Goal: Task Accomplishment & Management: Use online tool/utility

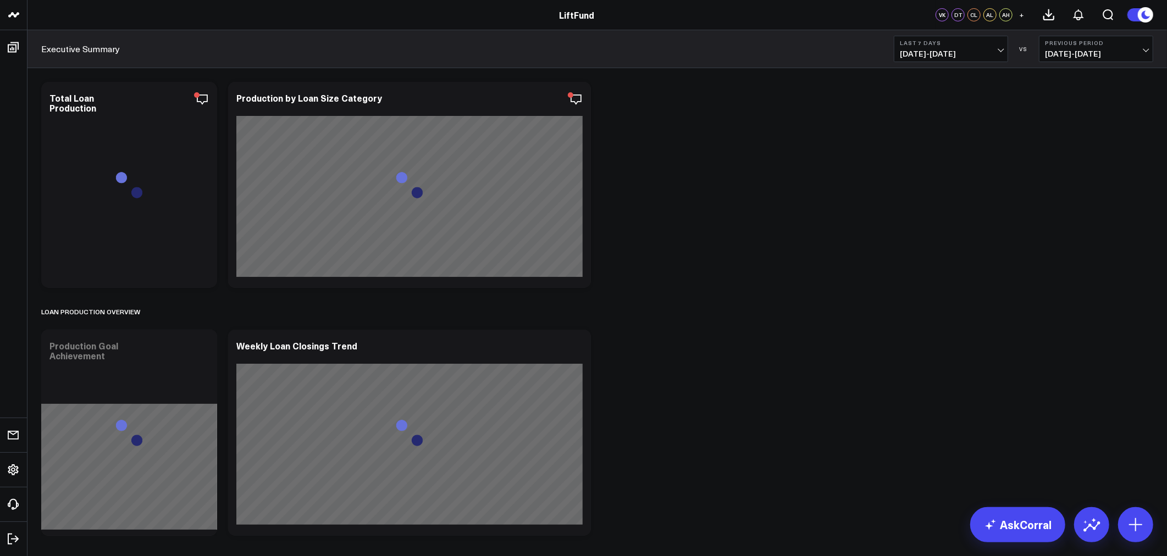
click at [986, 56] on span "[DATE] - [DATE]" at bounding box center [951, 53] width 102 height 9
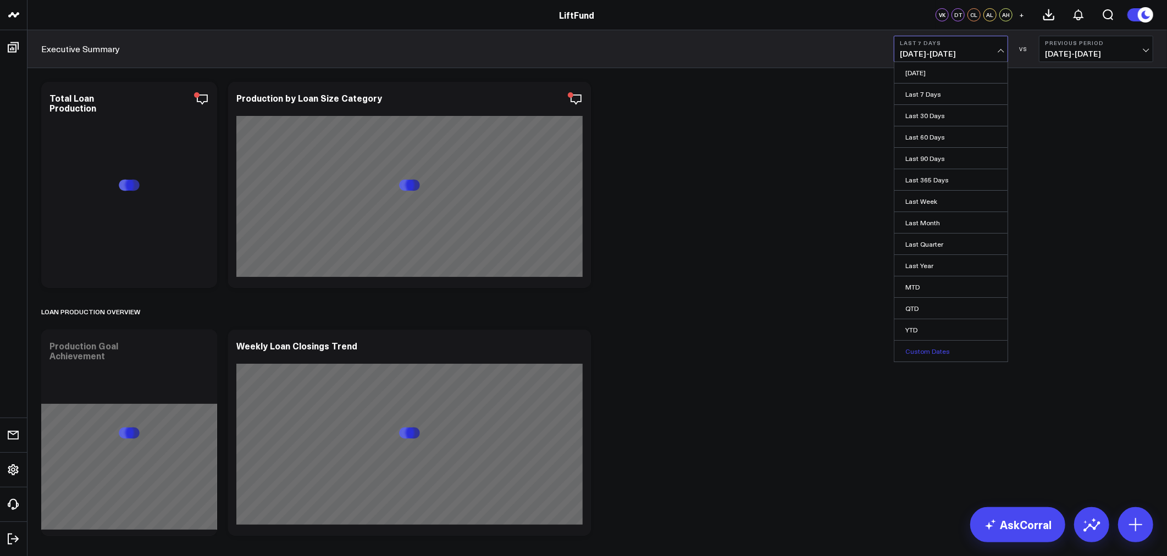
click at [926, 349] on link "Custom Dates" at bounding box center [951, 351] width 113 height 21
select select "9"
select select "2025"
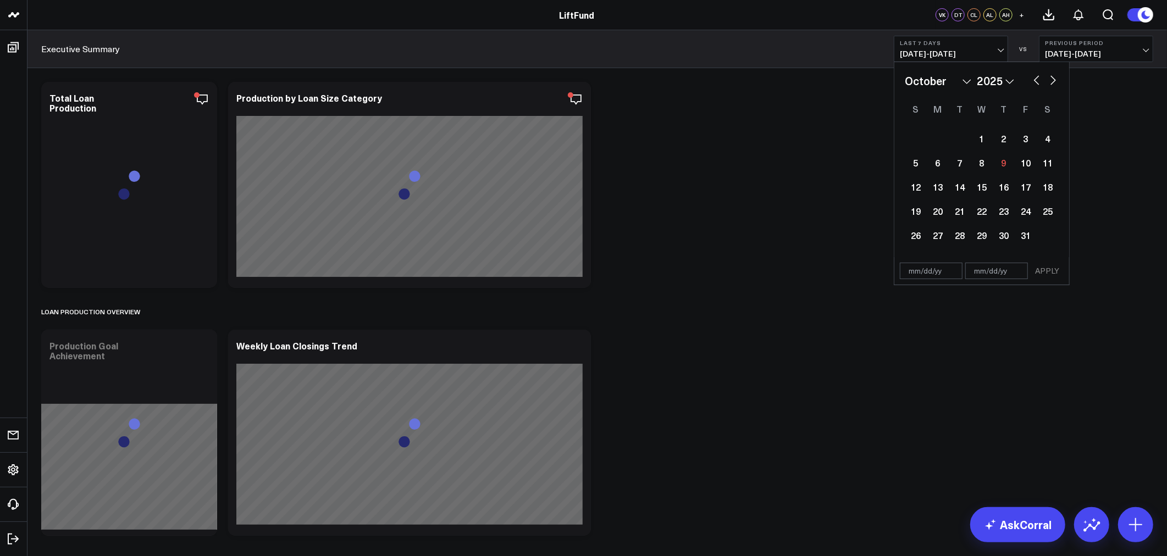
click at [927, 75] on select "January February March April May June July August September October November De…" at bounding box center [938, 81] width 67 height 16
select select "2025"
click at [980, 141] on div "1" at bounding box center [982, 139] width 22 height 22
type input "[DATE]"
select select "2025"
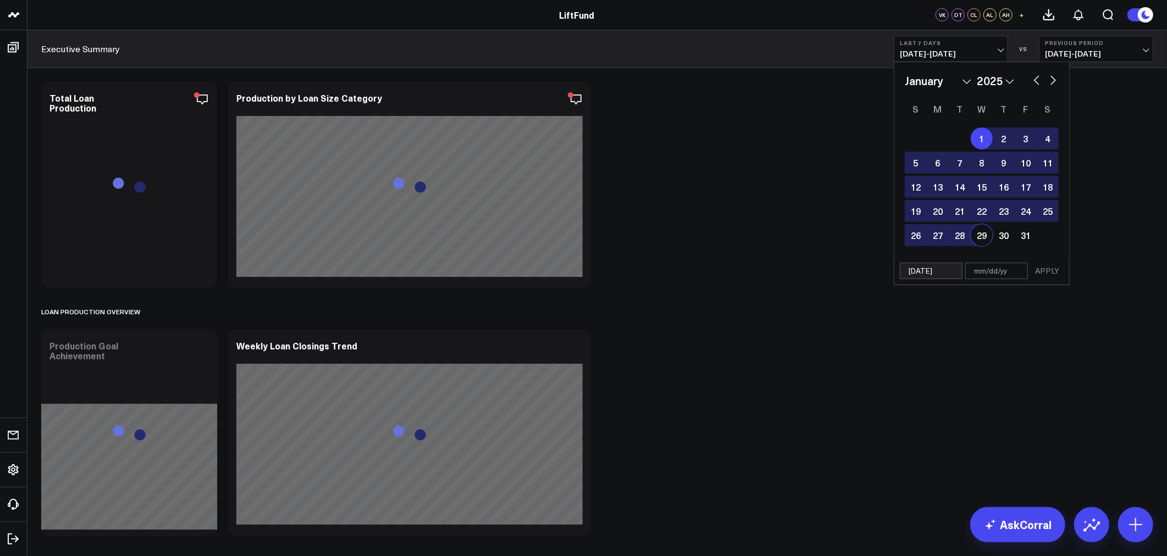
click at [992, 278] on input "text" at bounding box center [997, 271] width 63 height 16
select select "2025"
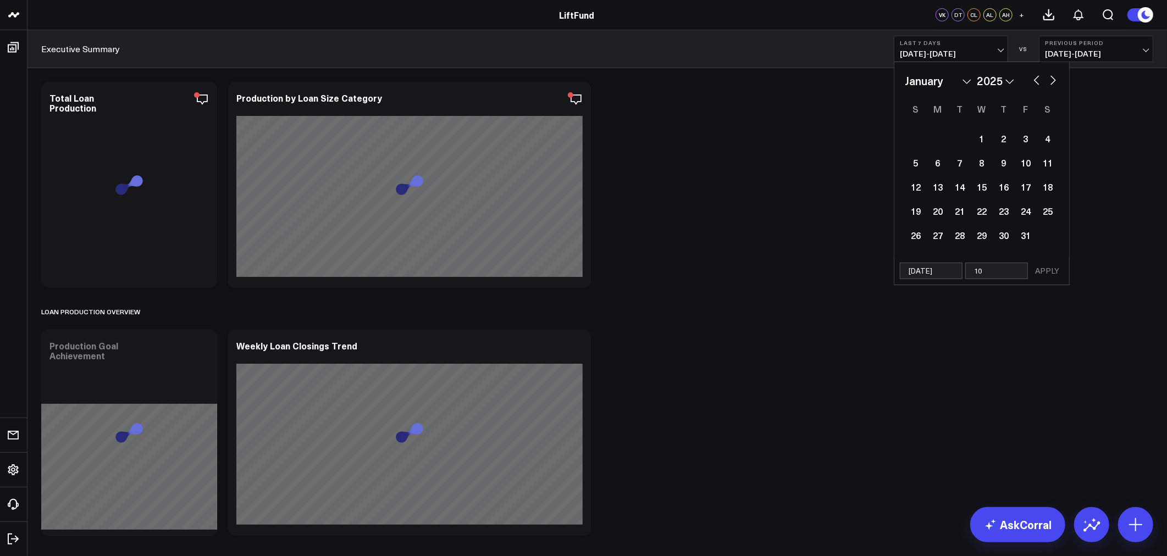
type input "10/"
select select "2025"
type input "10/2"
select select "2025"
type input "10/2/"
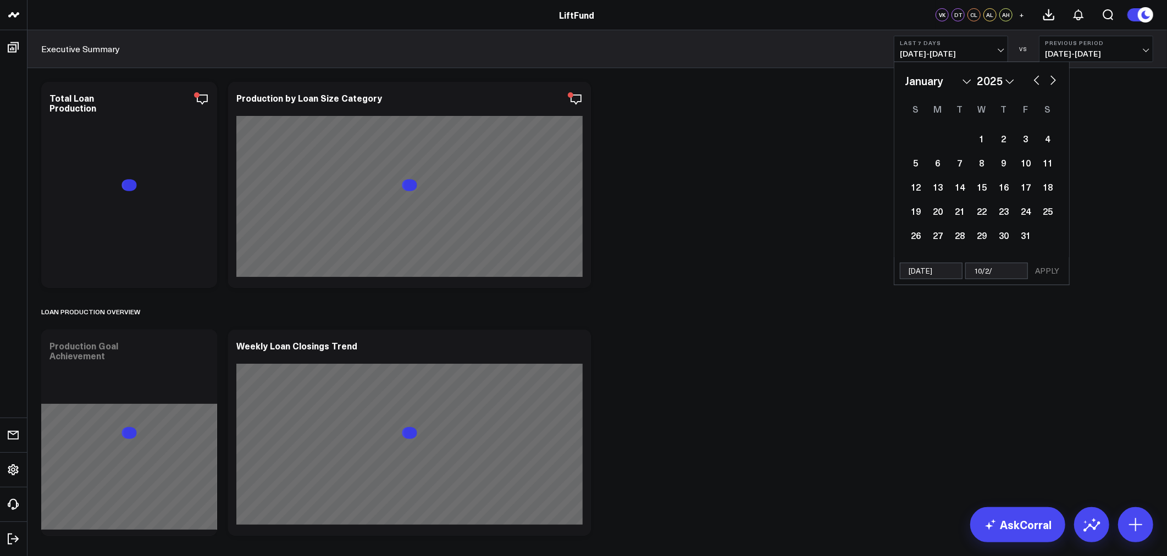
select select "2025"
type input "10/2/2"
select select "2025"
type input "[DATE]"
select select "2025"
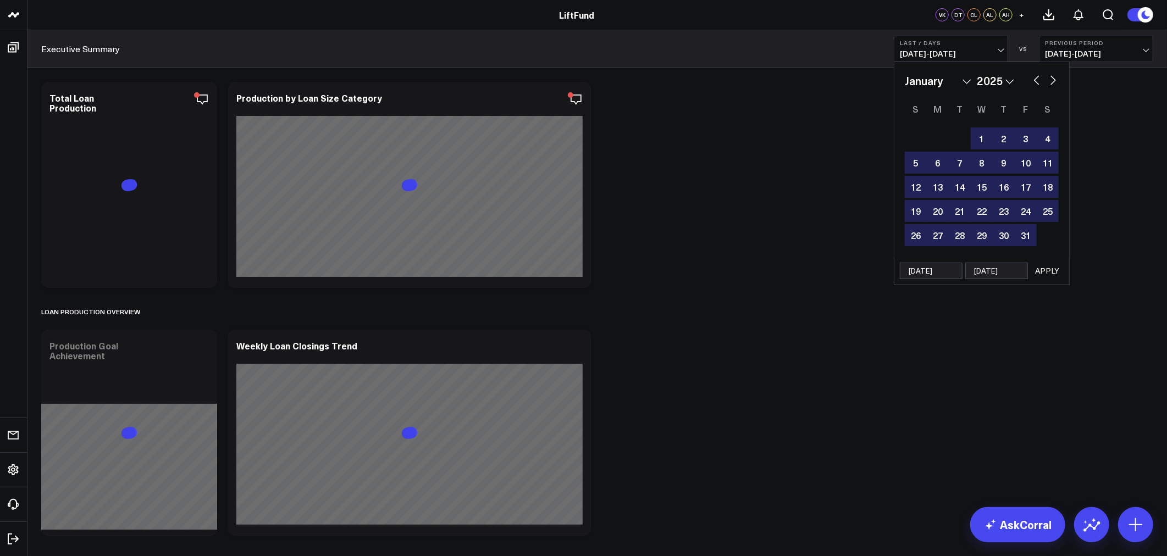
type input "[DATE]"
click at [1036, 266] on button "APPLY" at bounding box center [1047, 271] width 33 height 16
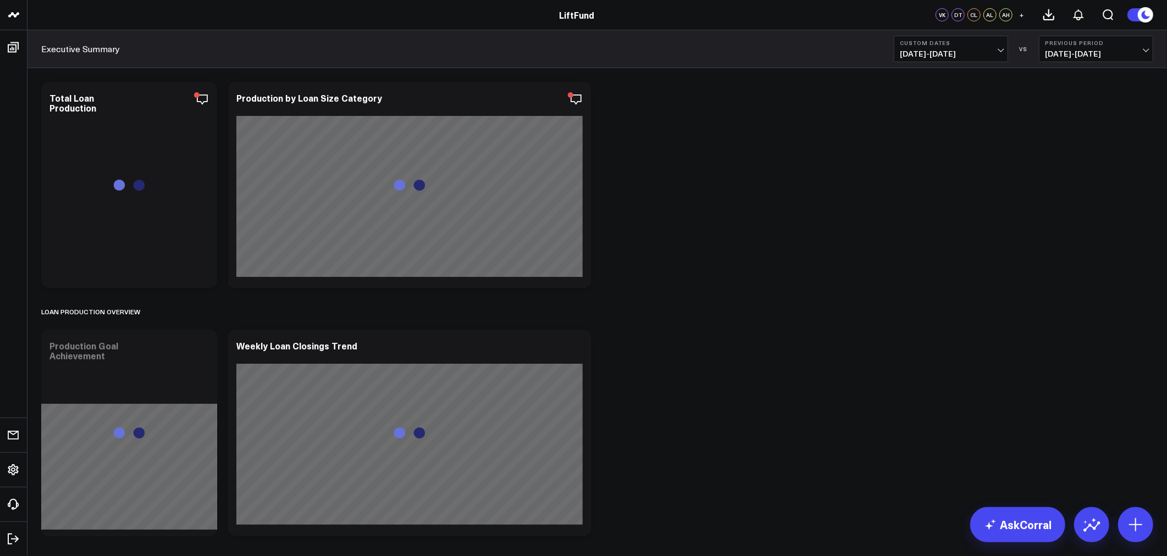
click at [1120, 43] on b "Previous Period" at bounding box center [1096, 43] width 102 height 7
click at [1073, 139] on link "No Comparison" at bounding box center [1096, 136] width 113 height 21
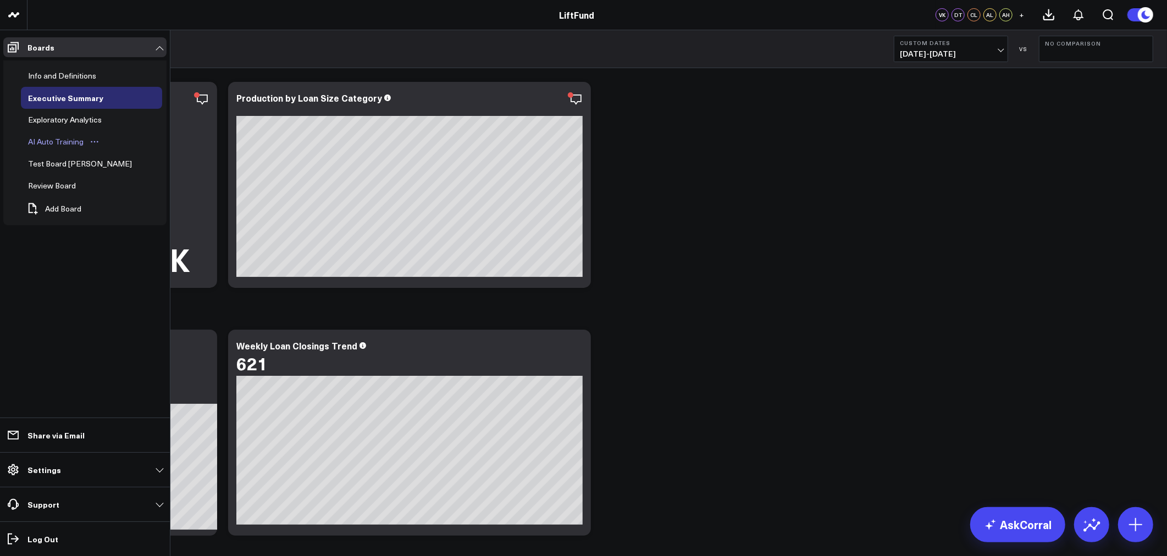
click at [69, 137] on div "AI Auto Training" at bounding box center [55, 141] width 61 height 13
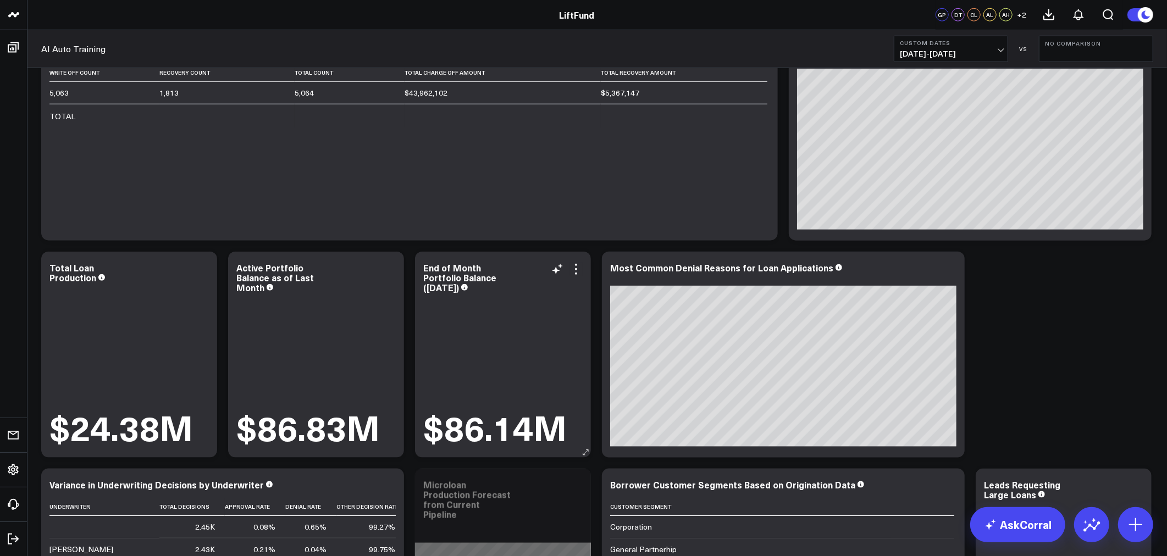
scroll to position [1018, 0]
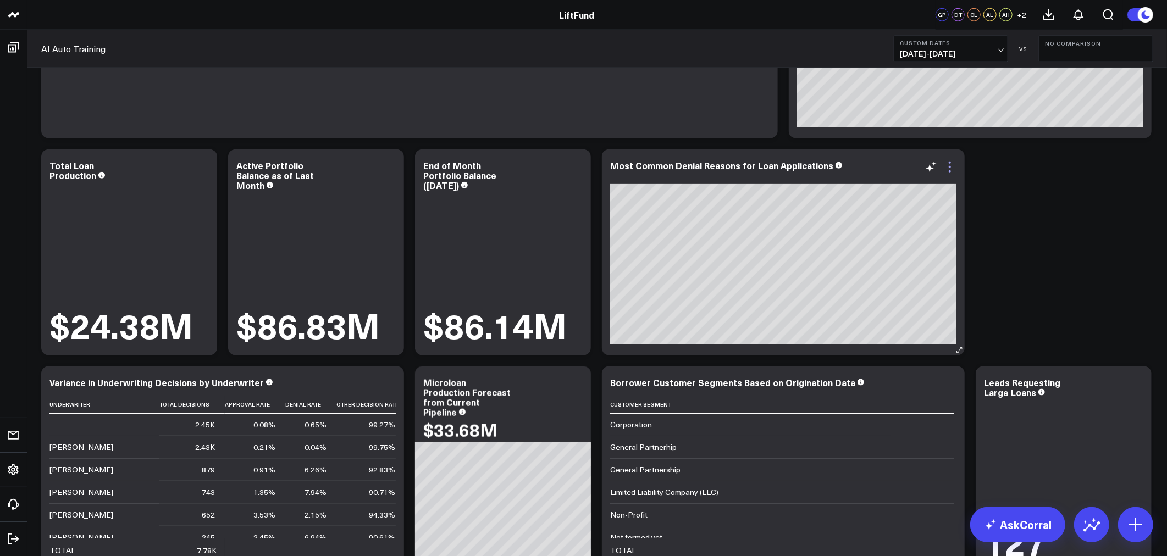
click at [950, 167] on icon at bounding box center [950, 167] width 2 height 2
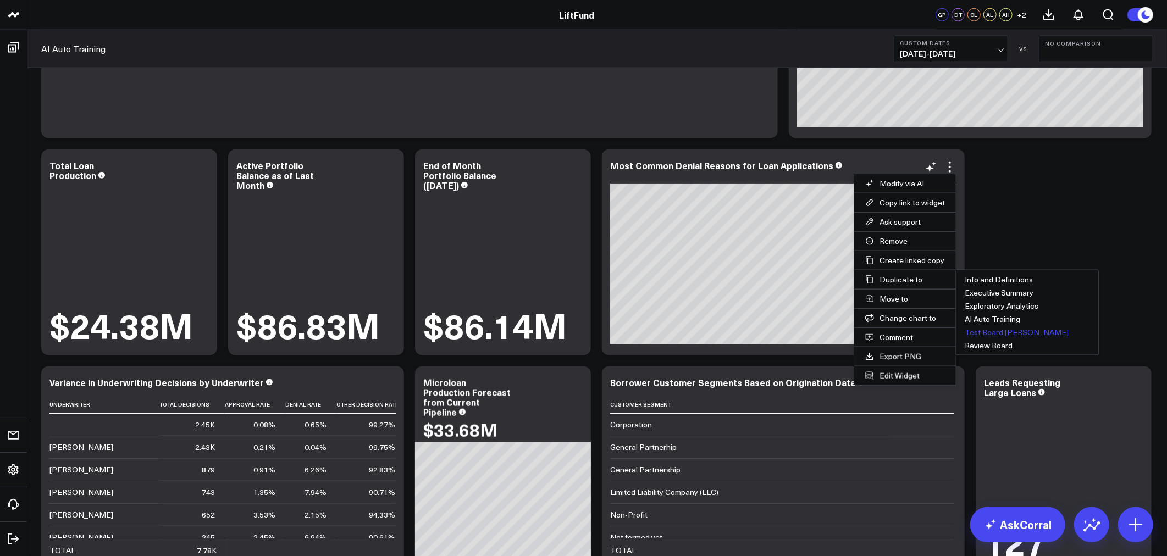
click at [991, 330] on button "Test Board [PERSON_NAME]" at bounding box center [1028, 332] width 142 height 13
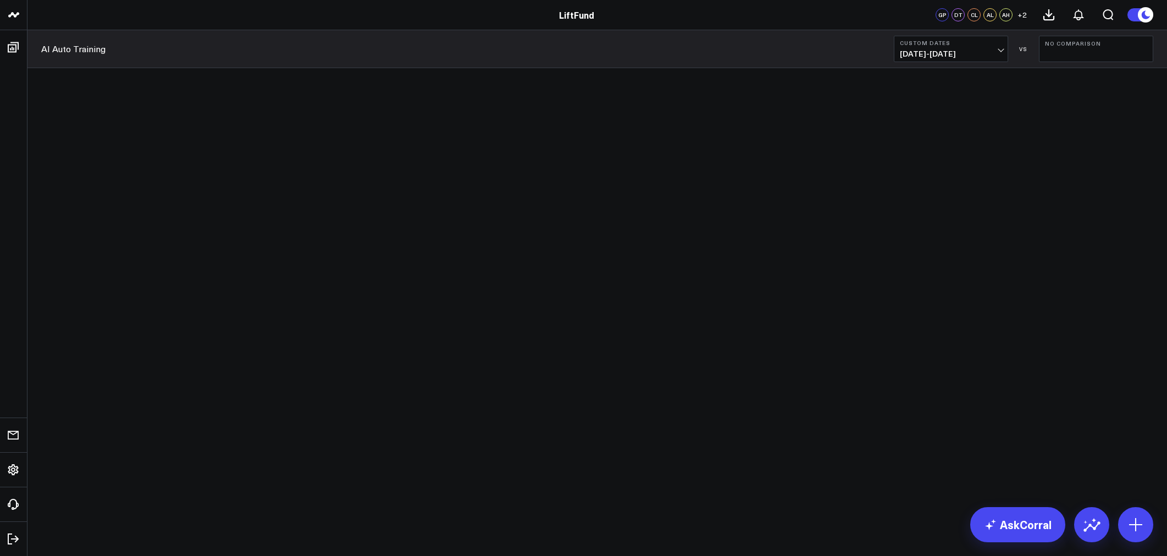
scroll to position [1018, 0]
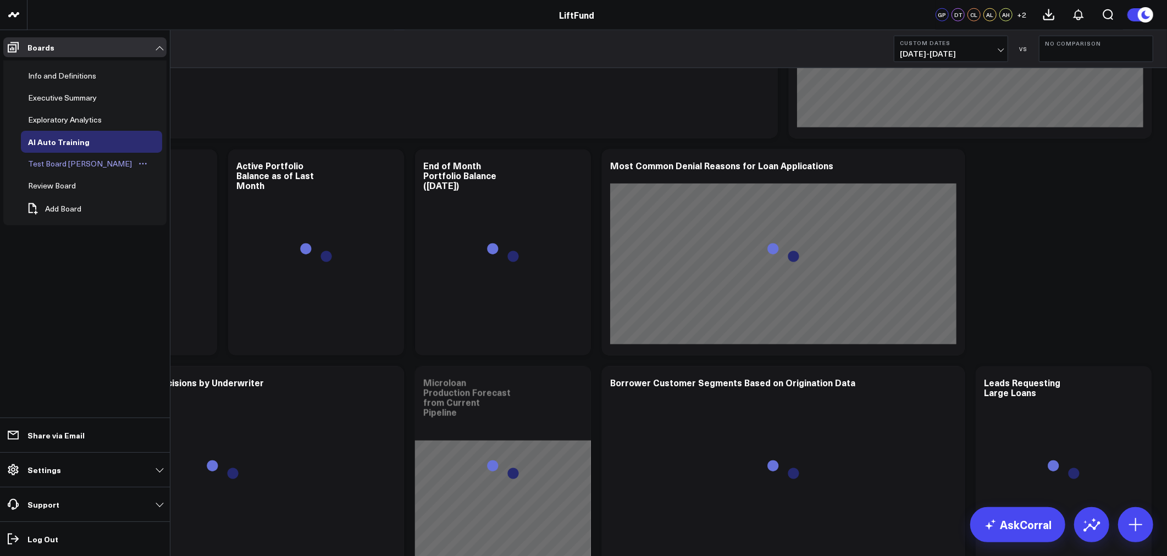
click at [51, 163] on div "Test Board [PERSON_NAME]" at bounding box center [79, 163] width 109 height 13
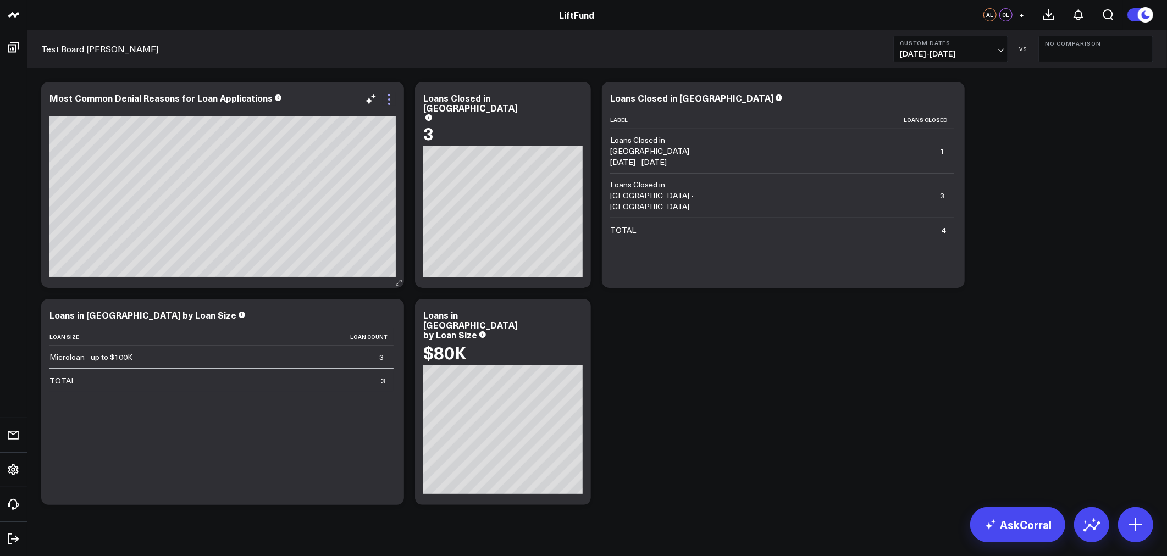
click at [389, 103] on icon at bounding box center [389, 104] width 2 height 2
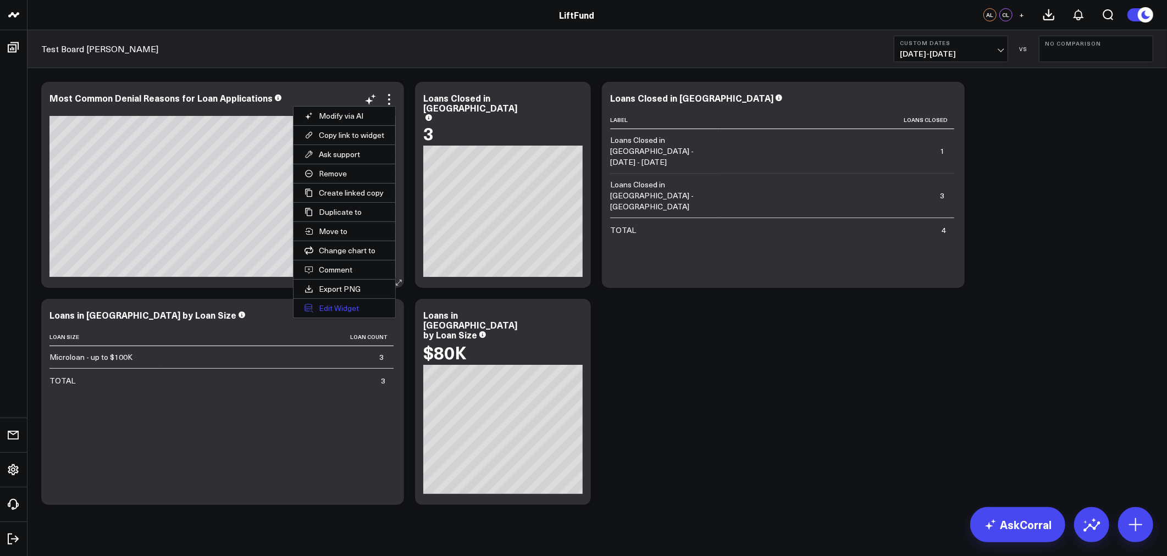
click at [349, 305] on button "Edit Widget" at bounding box center [345, 308] width 102 height 19
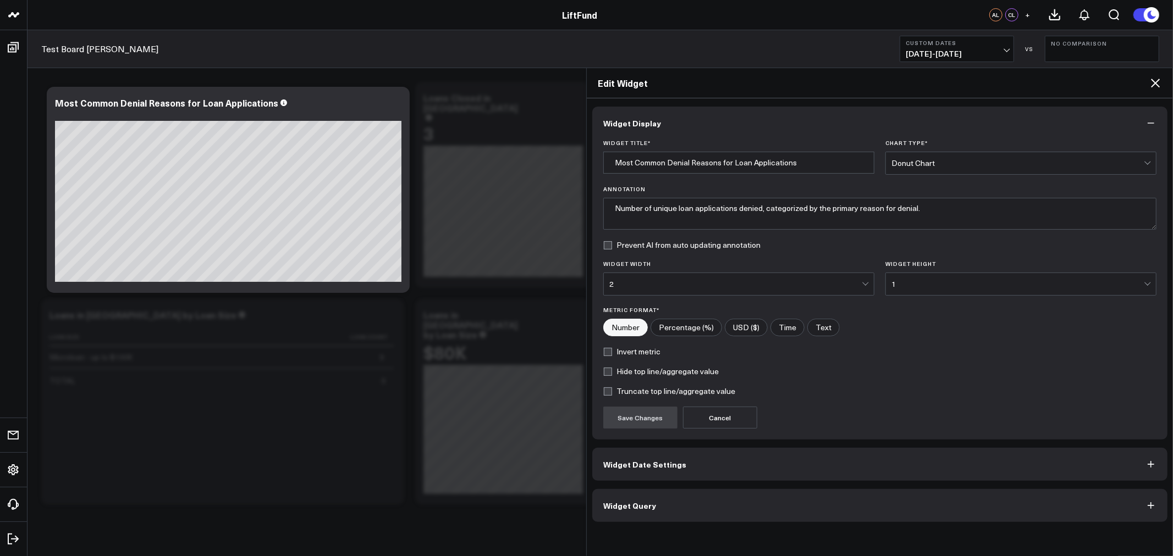
click at [727, 512] on button "Widget Query" at bounding box center [879, 505] width 575 height 33
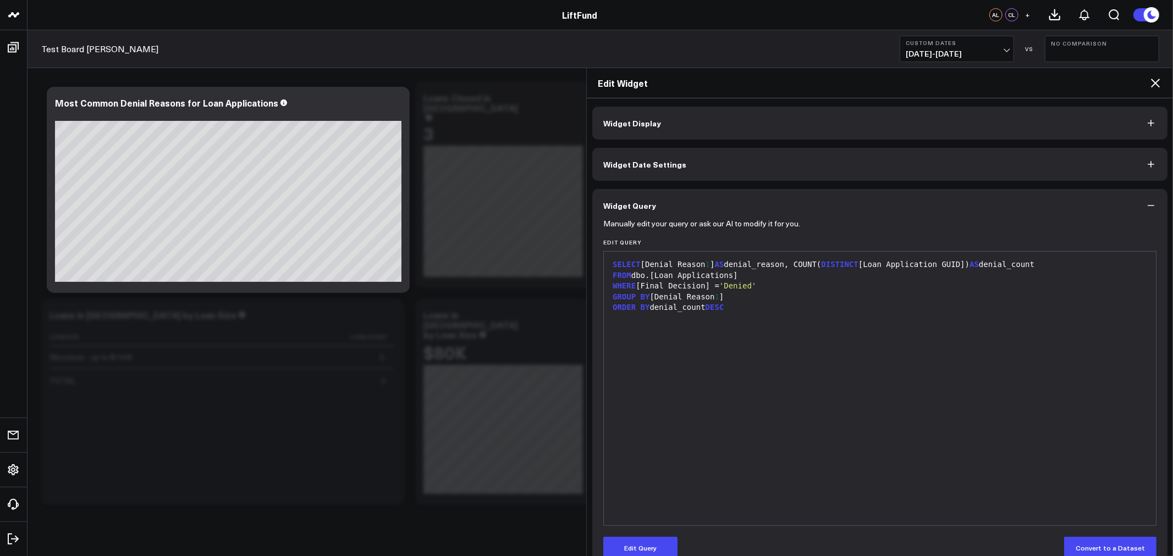
click at [1155, 84] on icon at bounding box center [1155, 83] width 9 height 9
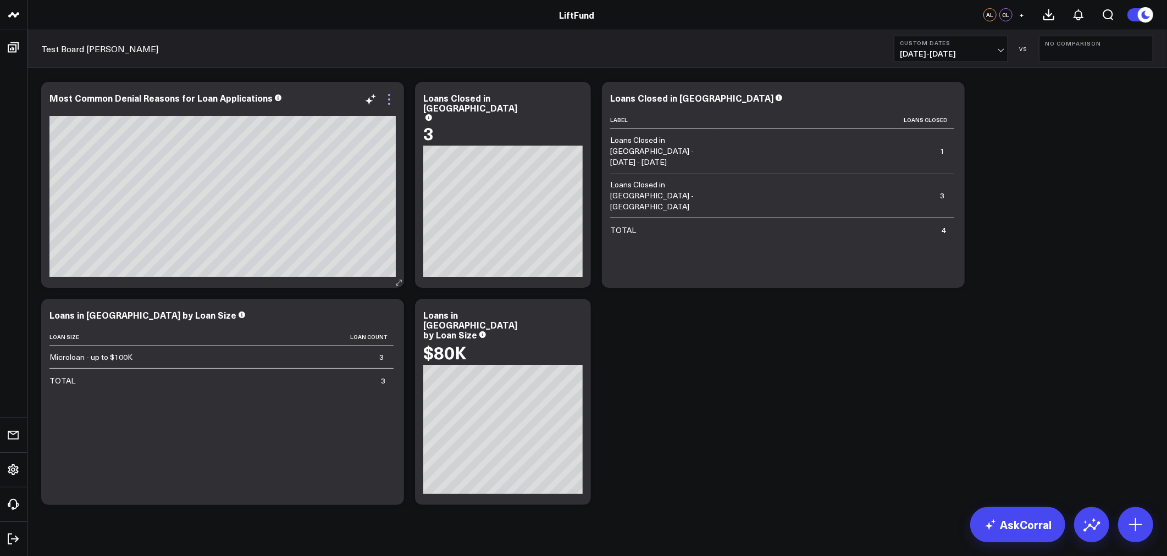
click at [390, 95] on icon at bounding box center [389, 95] width 2 height 2
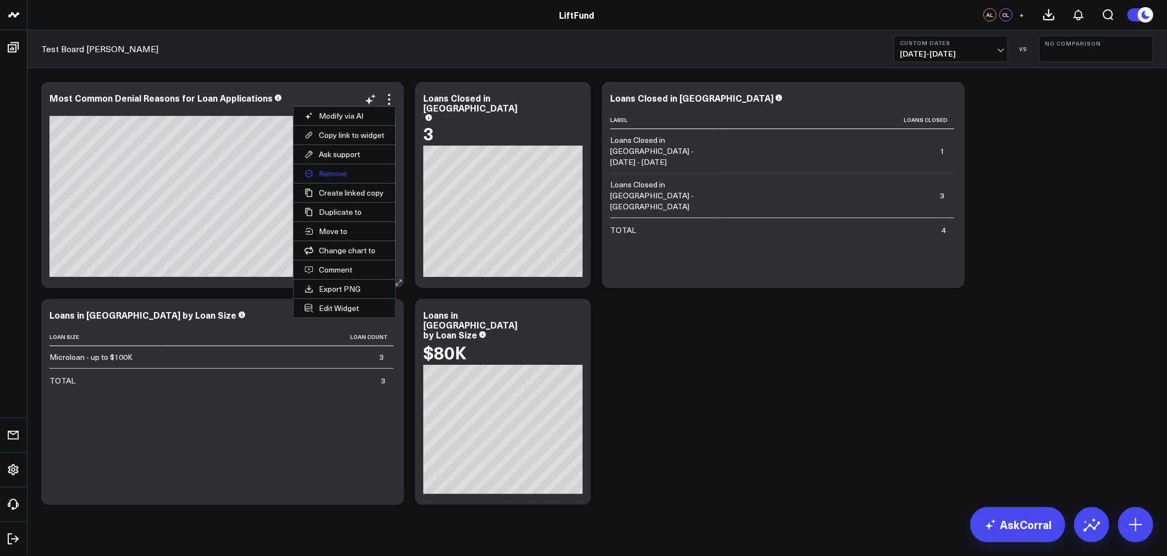
click at [348, 168] on button "Remove" at bounding box center [345, 173] width 102 height 19
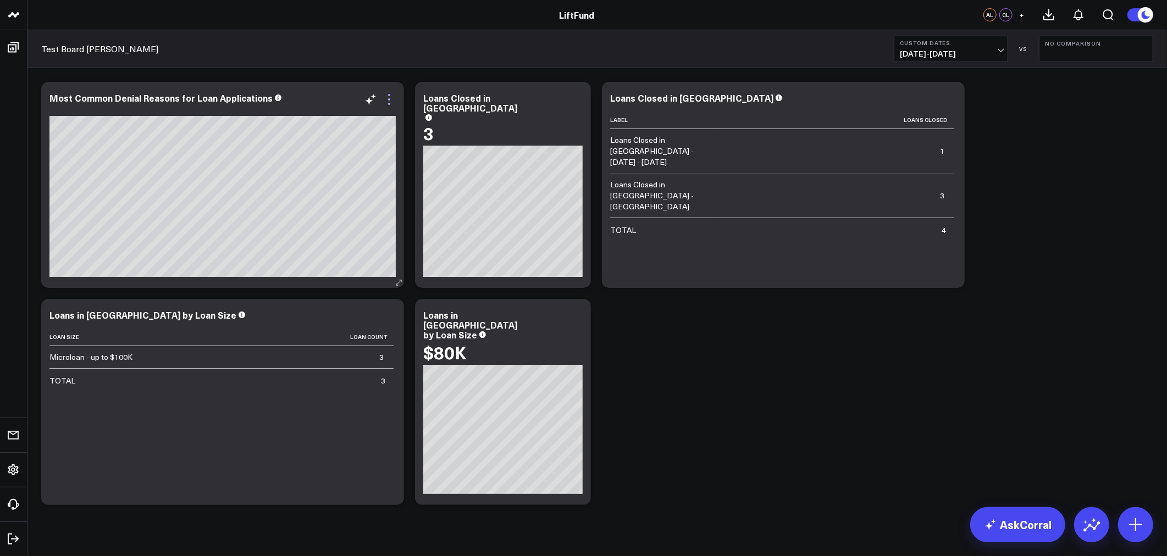
click at [392, 97] on icon at bounding box center [389, 99] width 13 height 13
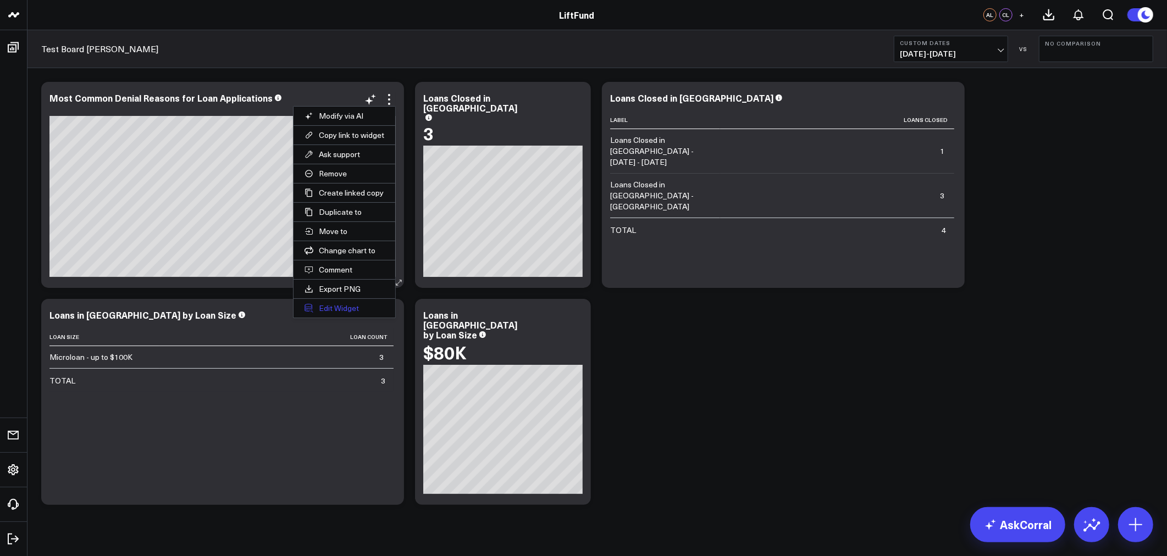
click at [326, 309] on button "Edit Widget" at bounding box center [345, 308] width 102 height 19
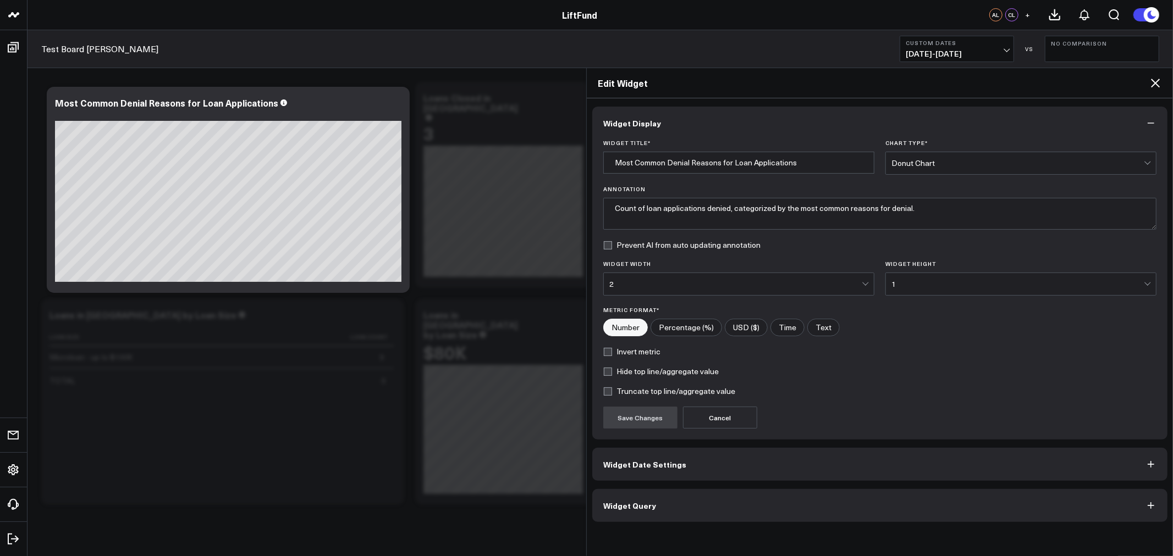
click at [712, 501] on button "Widget Query" at bounding box center [879, 505] width 575 height 33
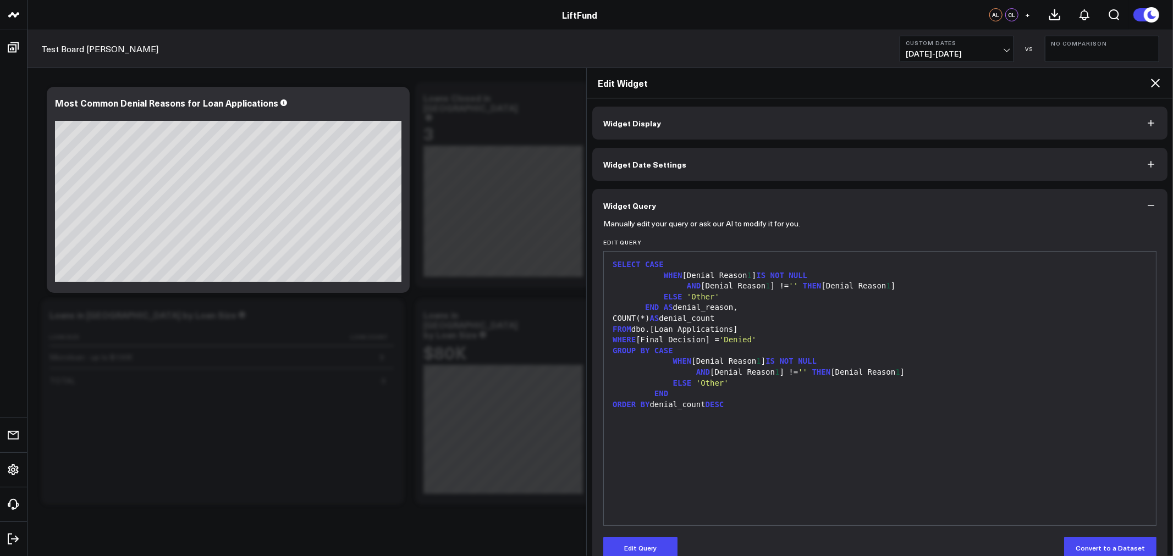
scroll to position [22, 0]
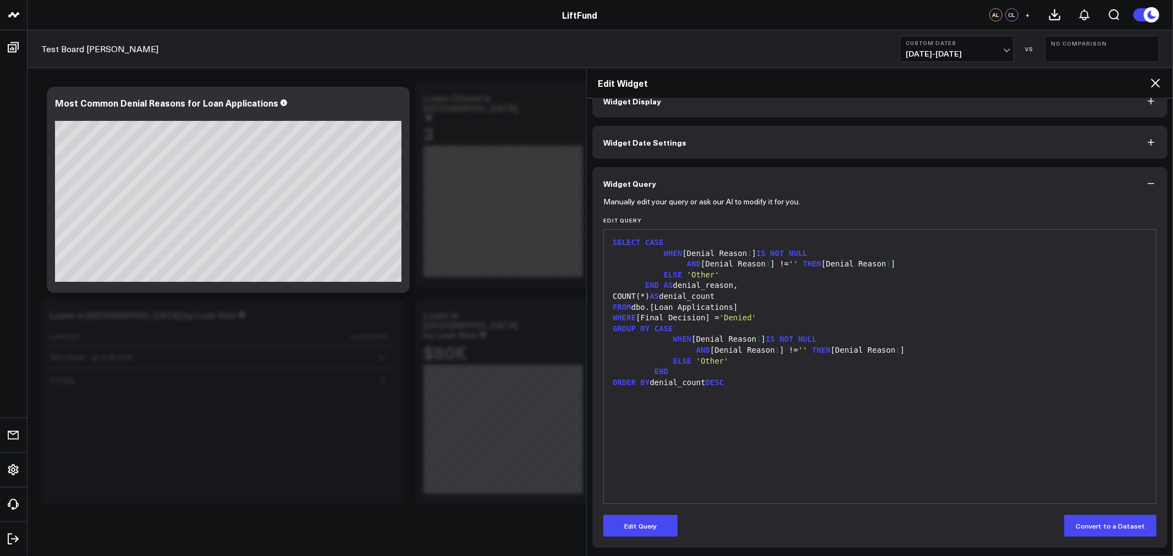
click at [698, 275] on span "'Other'" at bounding box center [703, 275] width 32 height 9
click at [662, 523] on button "Edit Query" at bounding box center [640, 526] width 74 height 22
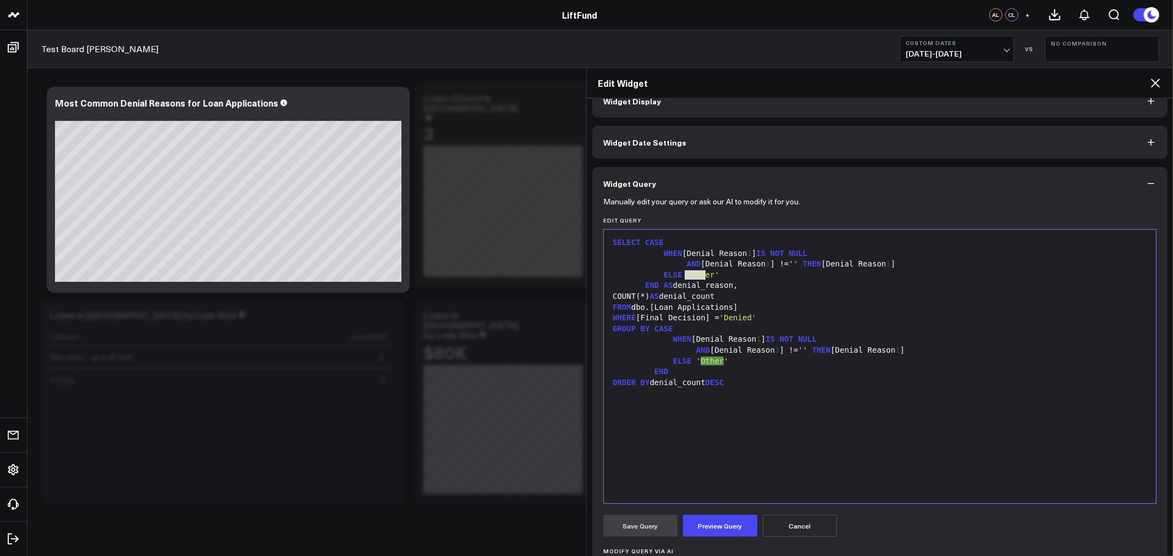
click at [689, 272] on span "'Other'" at bounding box center [703, 275] width 32 height 9
click at [701, 361] on span "'Other'" at bounding box center [712, 361] width 32 height 9
click at [719, 528] on button "Preview Query" at bounding box center [720, 526] width 74 height 22
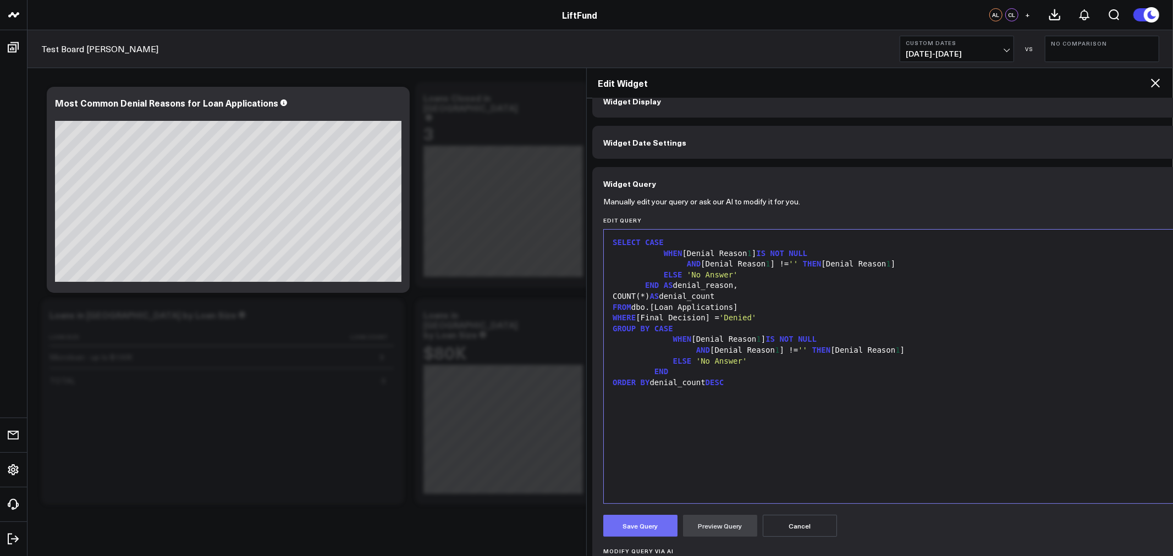
click at [627, 530] on button "Save Query" at bounding box center [640, 526] width 74 height 22
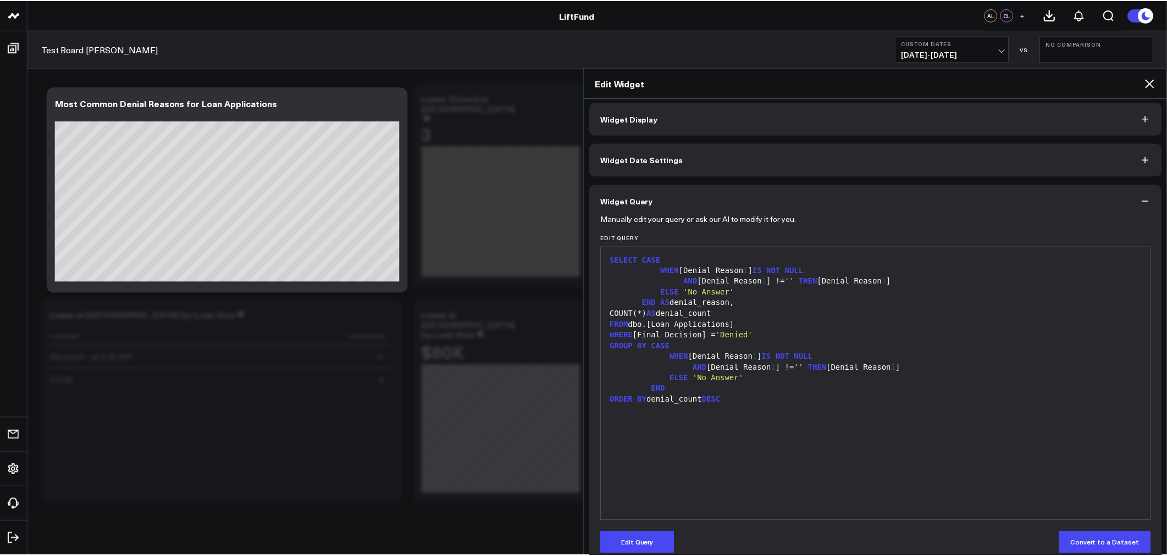
scroll to position [0, 0]
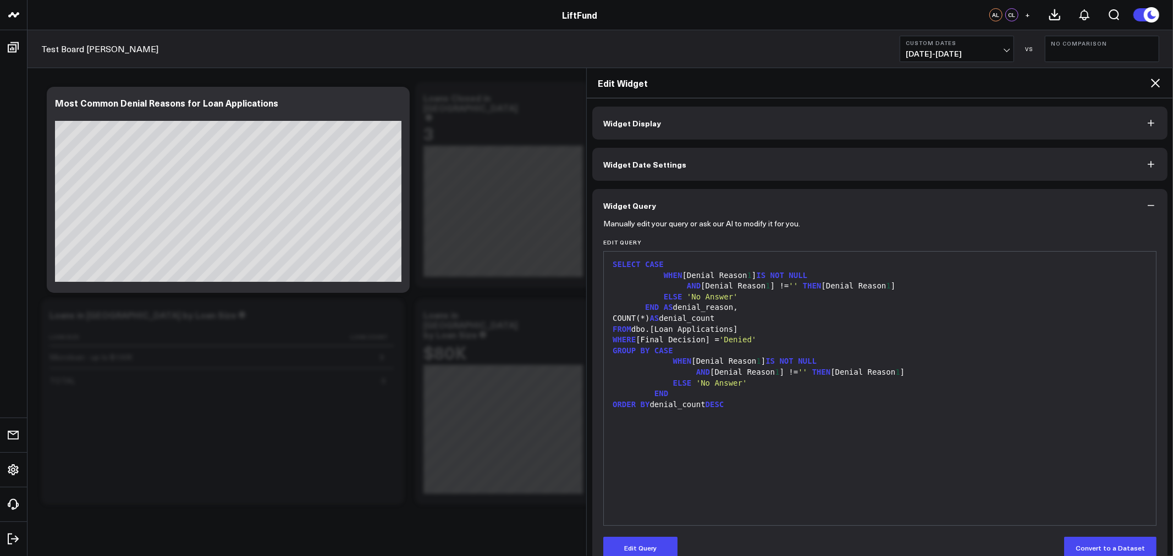
click at [1153, 82] on icon at bounding box center [1155, 82] width 13 height 13
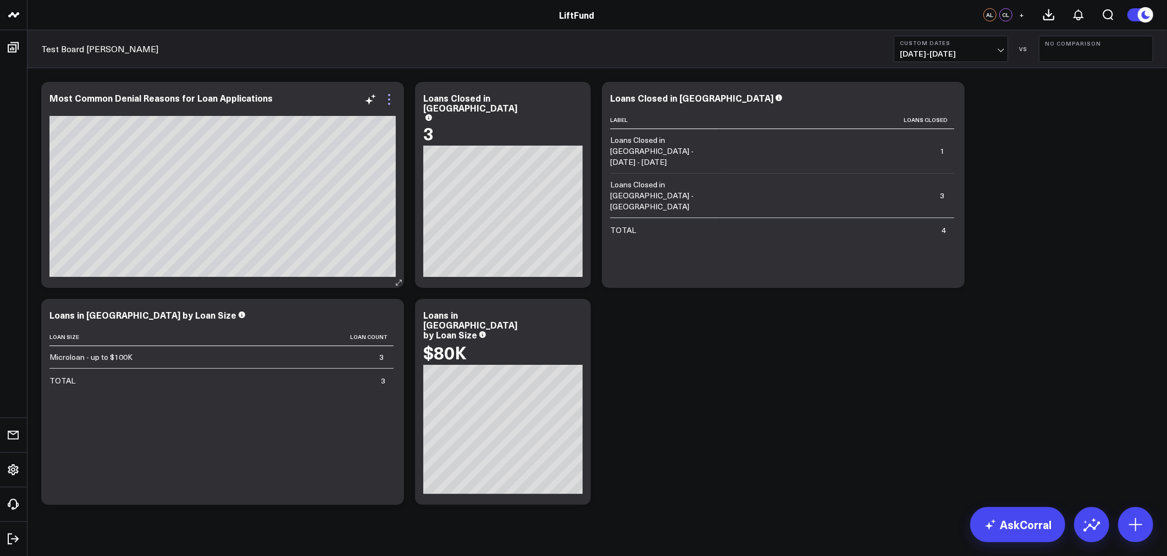
click at [388, 96] on icon at bounding box center [389, 99] width 13 height 13
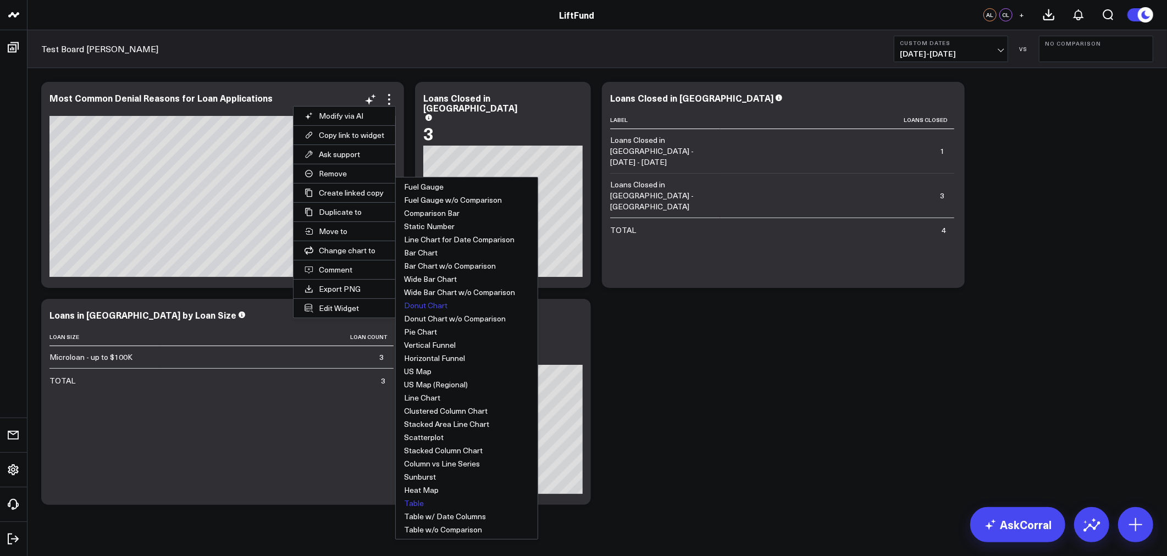
click at [436, 500] on button "Table" at bounding box center [467, 503] width 142 height 13
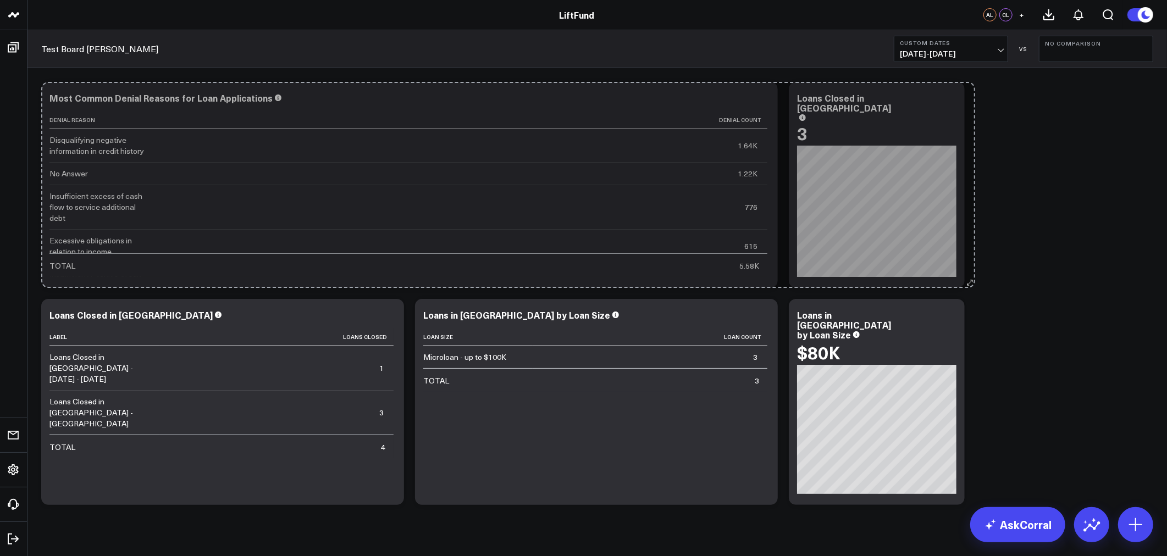
drag, startPoint x: 399, startPoint y: 281, endPoint x: 971, endPoint y: 272, distance: 571.4
click at [971, 272] on div "Modify via AI Copy link to widget Ask support Remove Create linked copy Info an…" at bounding box center [597, 293] width 1123 height 434
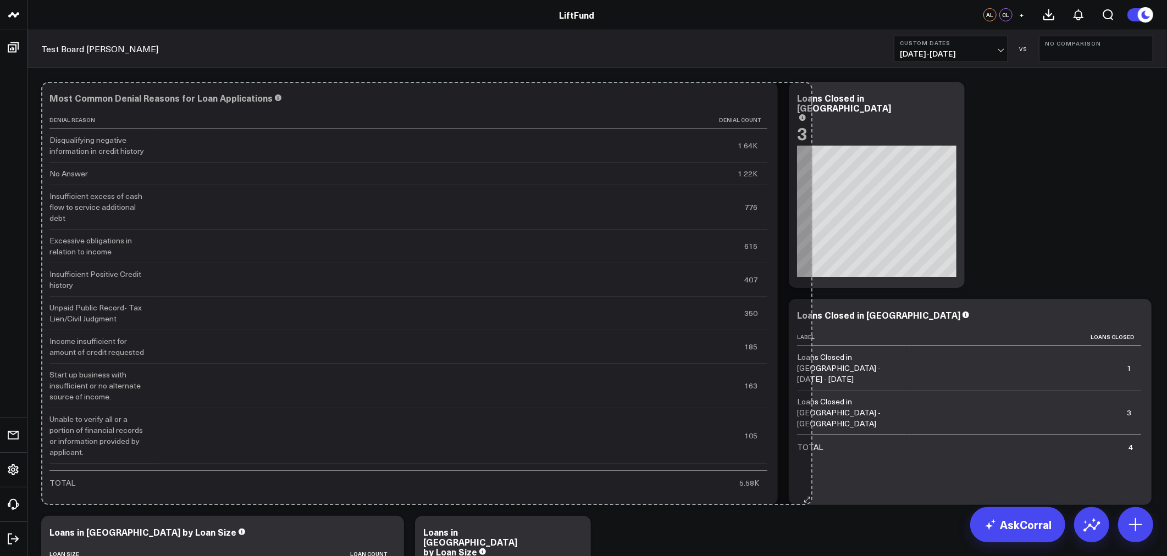
drag, startPoint x: 773, startPoint y: 281, endPoint x: 807, endPoint y: 515, distance: 236.8
click at [807, 515] on div "Modify via AI Copy link to widget Ask support Remove Create linked copy Info an…" at bounding box center [597, 402] width 1123 height 652
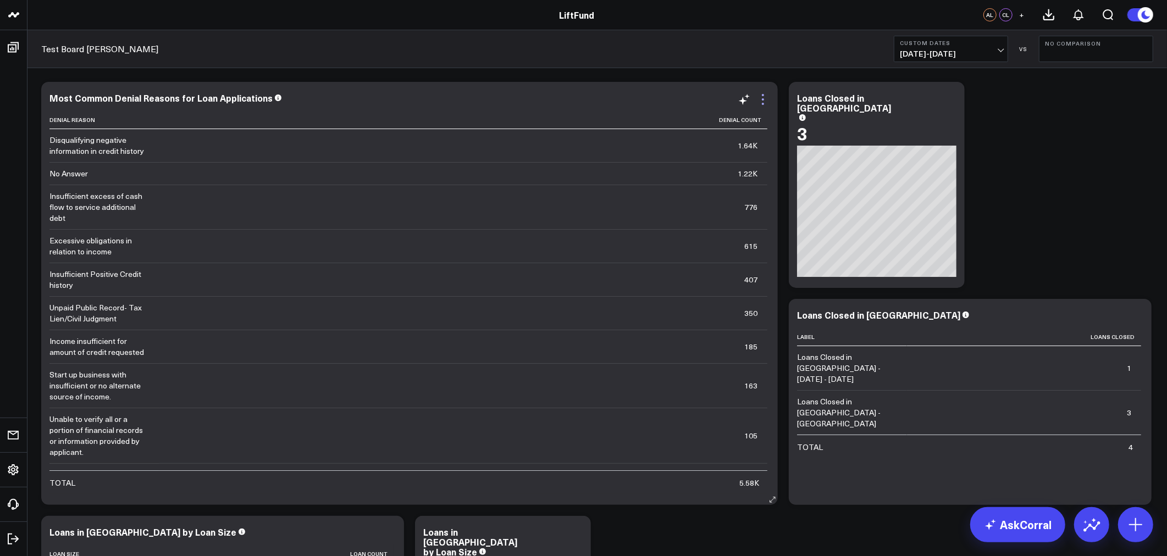
click at [760, 100] on icon at bounding box center [763, 99] width 13 height 13
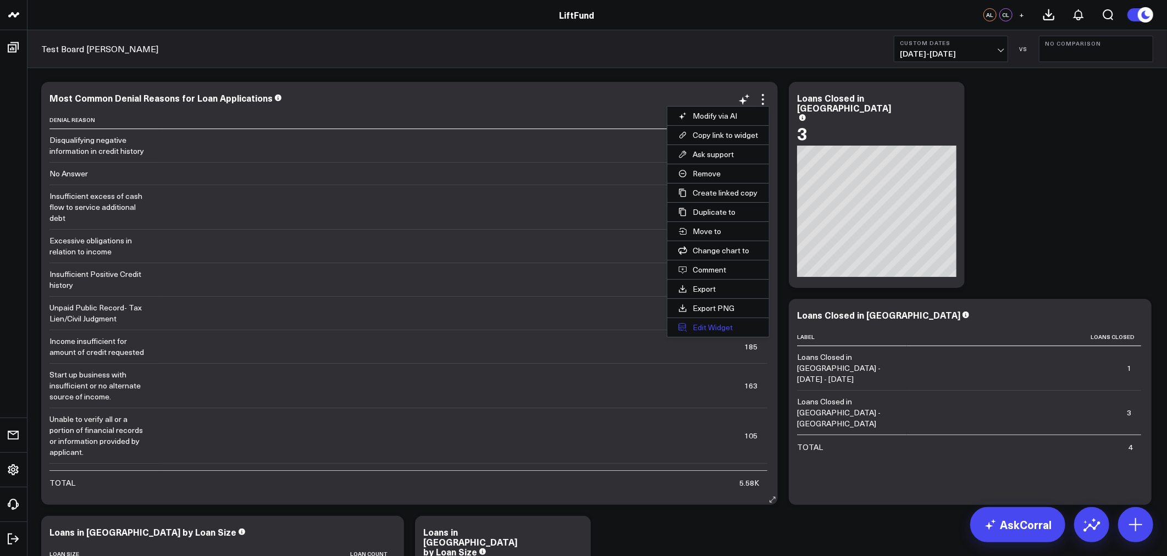
click at [712, 331] on button "Edit Widget" at bounding box center [719, 327] width 102 height 19
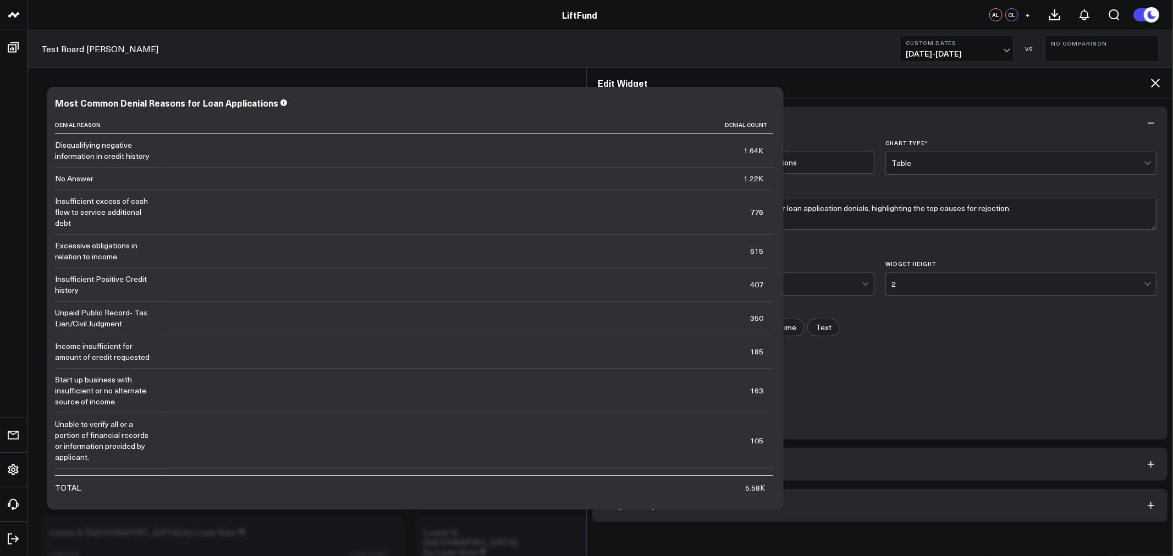
click at [641, 506] on span "Widget Query" at bounding box center [629, 505] width 53 height 9
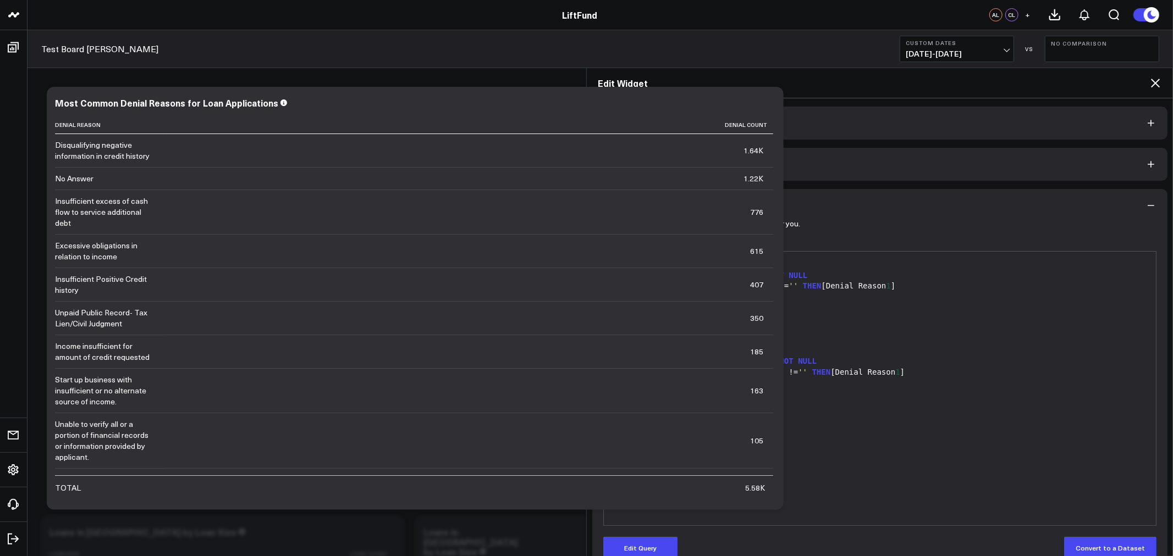
scroll to position [22, 0]
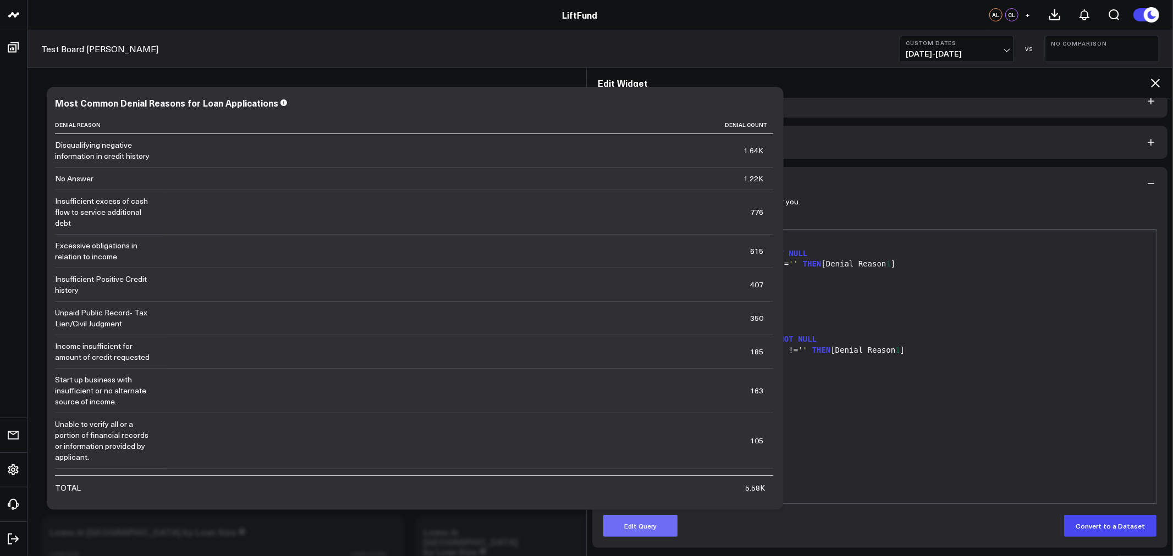
click at [640, 532] on button "Edit Query" at bounding box center [640, 526] width 74 height 22
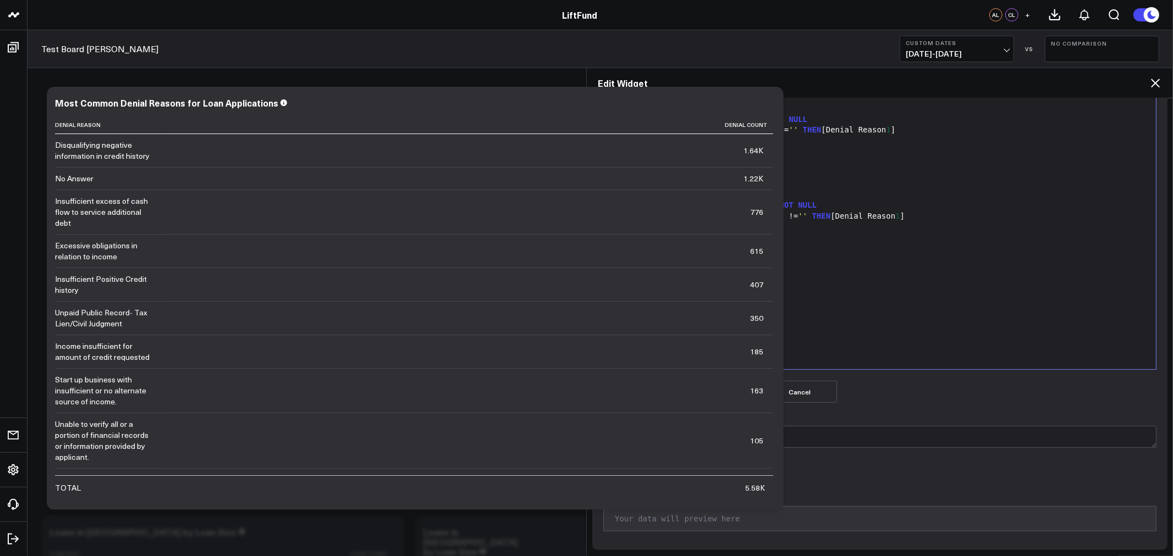
scroll to position [158, 0]
click at [671, 436] on textarea "Modify Query via AI" at bounding box center [879, 436] width 553 height 22
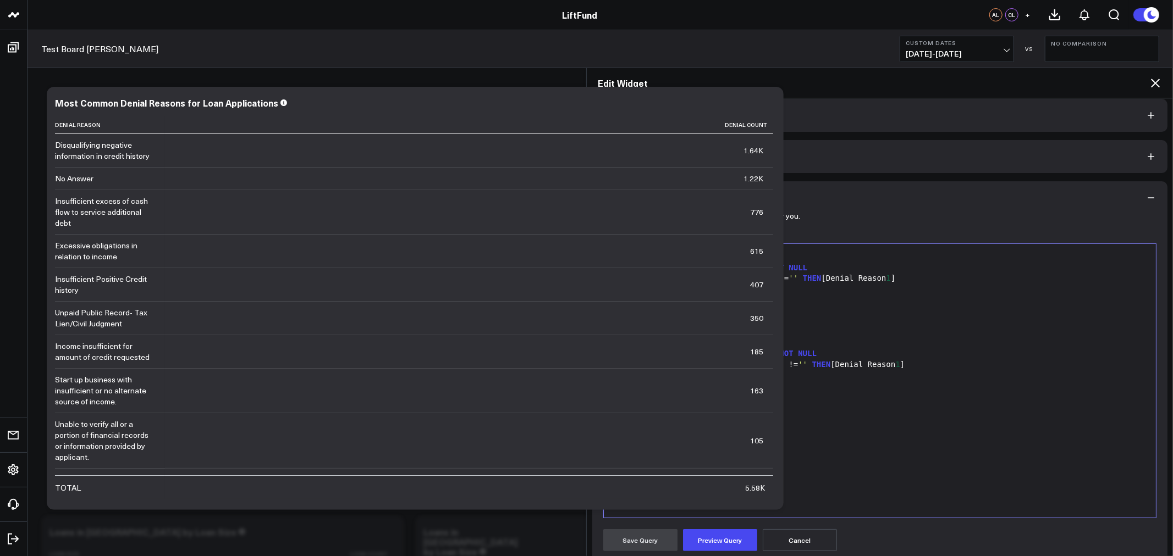
scroll to position [0, 0]
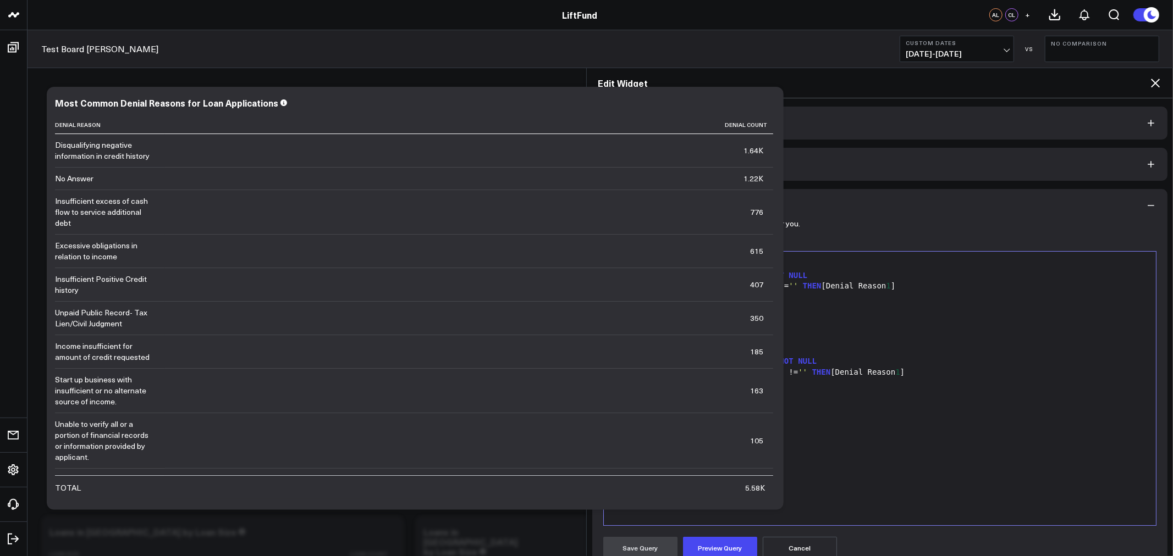
click at [647, 166] on span "Widget Date Settings" at bounding box center [644, 164] width 83 height 9
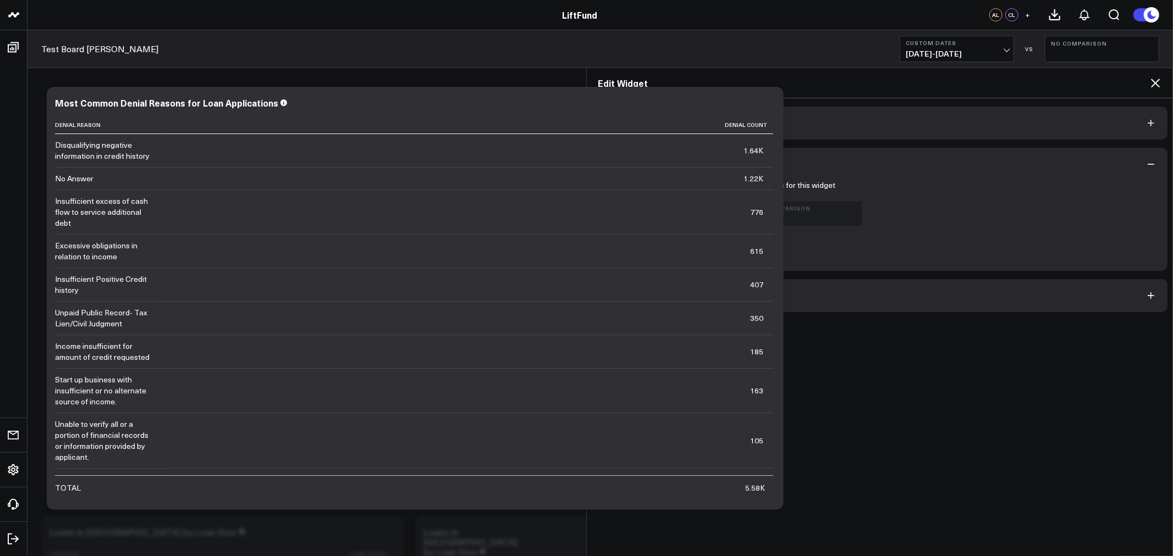
click at [652, 185] on label "Override date picker and use the following dates for this widget" at bounding box center [719, 185] width 232 height 9
click at [612, 185] on input "Override date picker and use the following dates for this widget" at bounding box center [607, 185] width 9 height 9
checkbox input "true"
click at [646, 249] on button "Save Changes" at bounding box center [640, 249] width 74 height 22
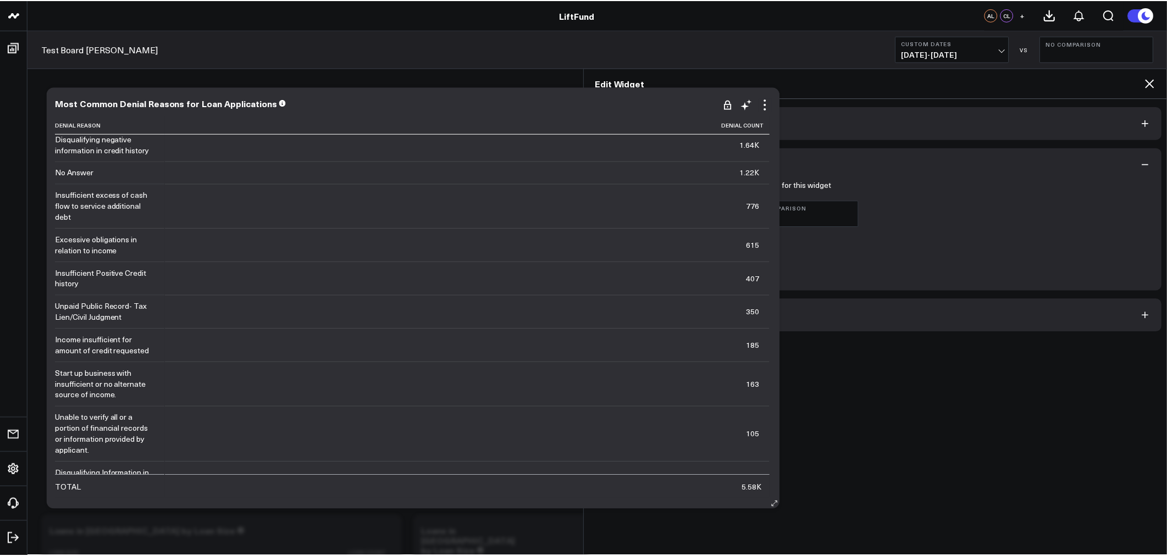
scroll to position [8, 0]
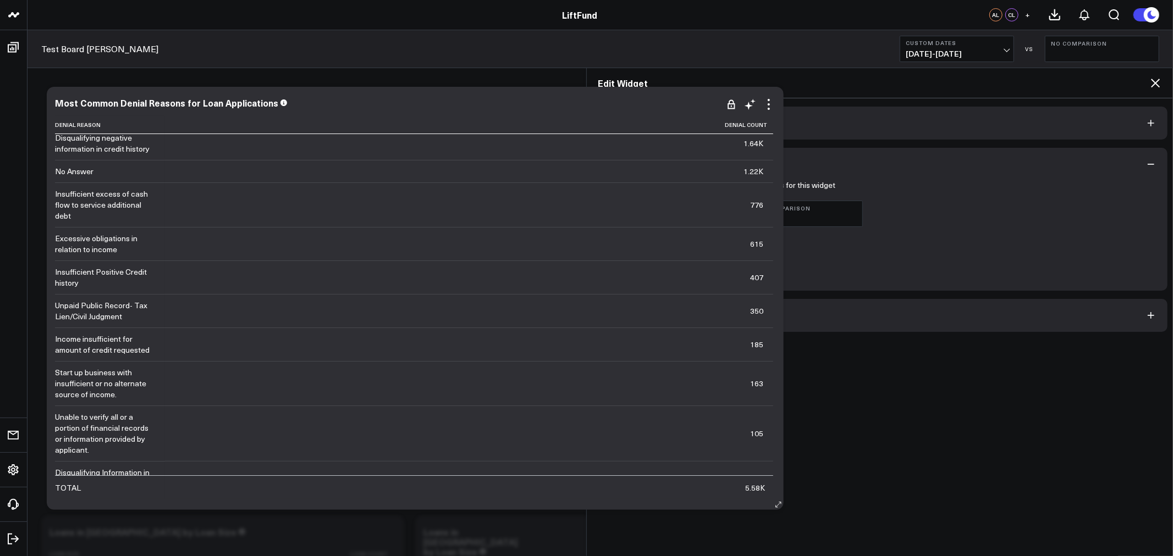
drag, startPoint x: 407, startPoint y: 437, endPoint x: 509, endPoint y: 445, distance: 102.1
click at [1153, 83] on icon at bounding box center [1155, 82] width 13 height 13
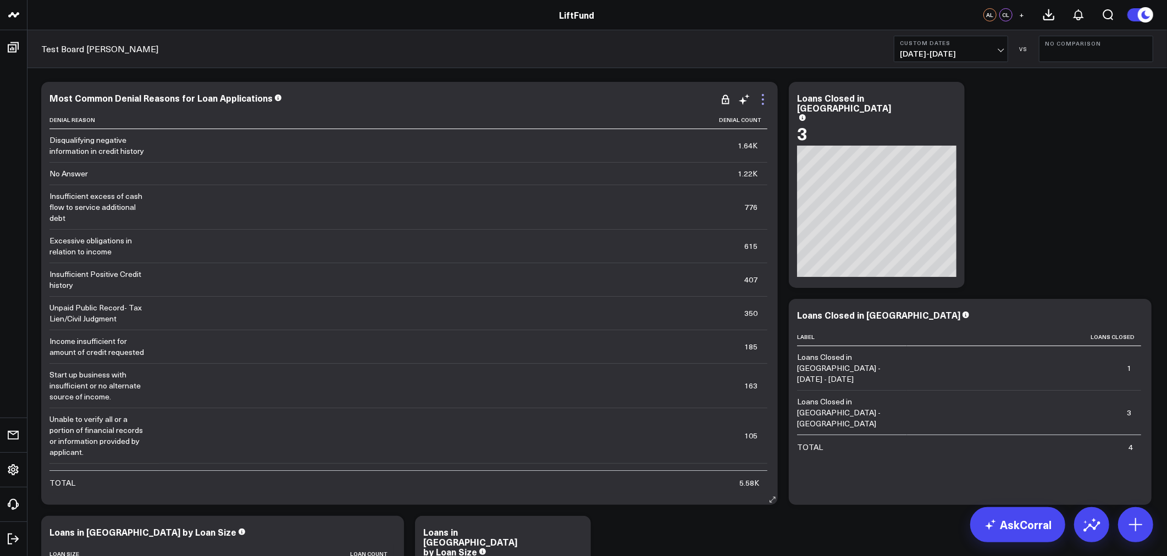
click at [765, 99] on icon at bounding box center [763, 99] width 13 height 13
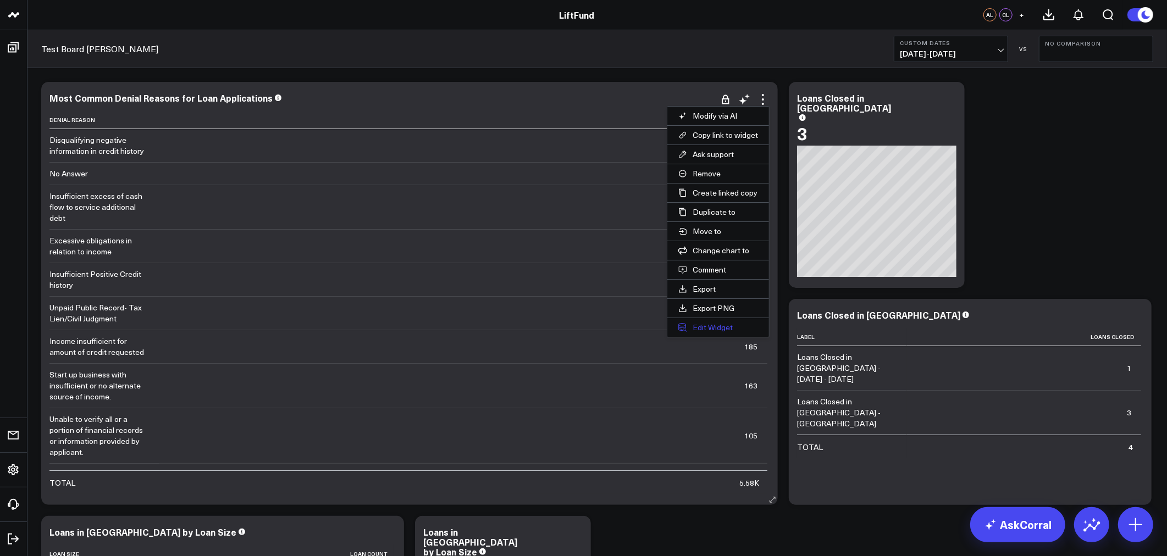
click at [712, 326] on button "Edit Widget" at bounding box center [719, 327] width 102 height 19
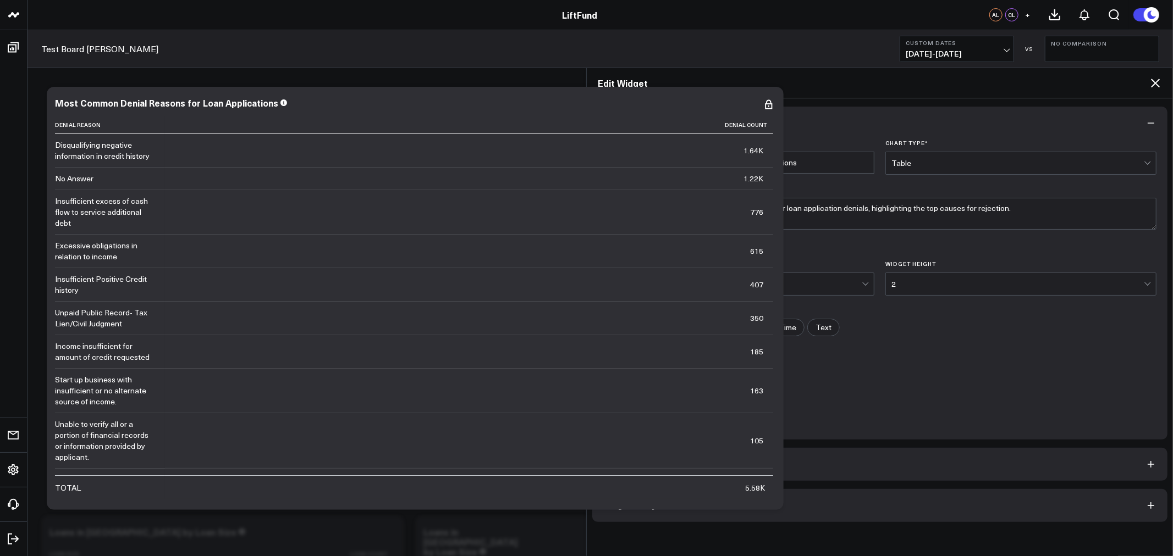
click at [649, 455] on button "Widget Date Settings" at bounding box center [879, 464] width 575 height 33
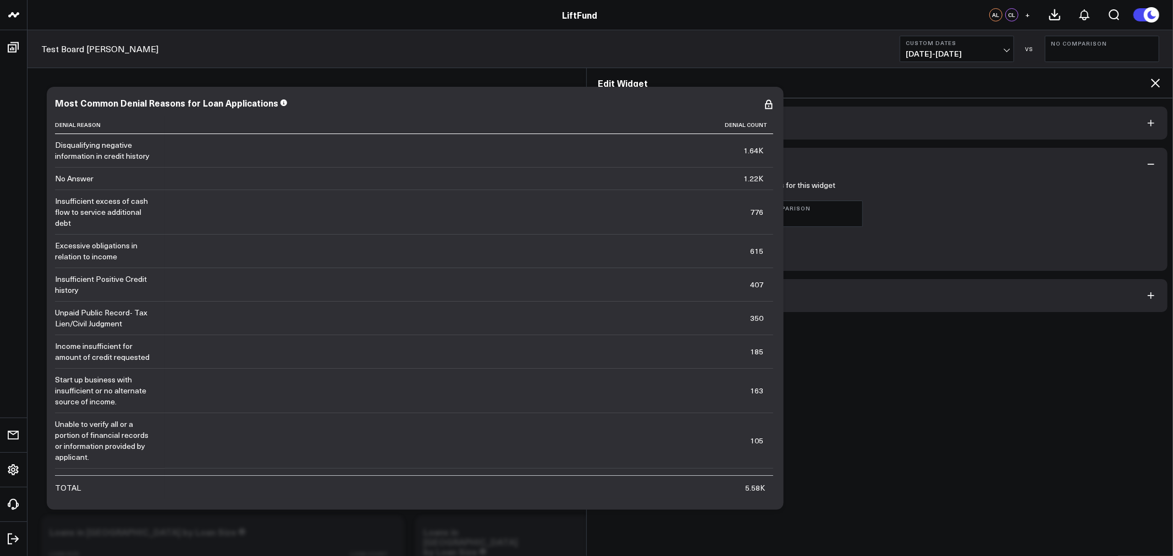
click at [663, 210] on b "Custom Dates" at bounding box center [660, 208] width 102 height 7
click at [641, 262] on link "Last 7 Days" at bounding box center [660, 259] width 113 height 21
click at [641, 251] on button "Save Changes" at bounding box center [640, 249] width 74 height 22
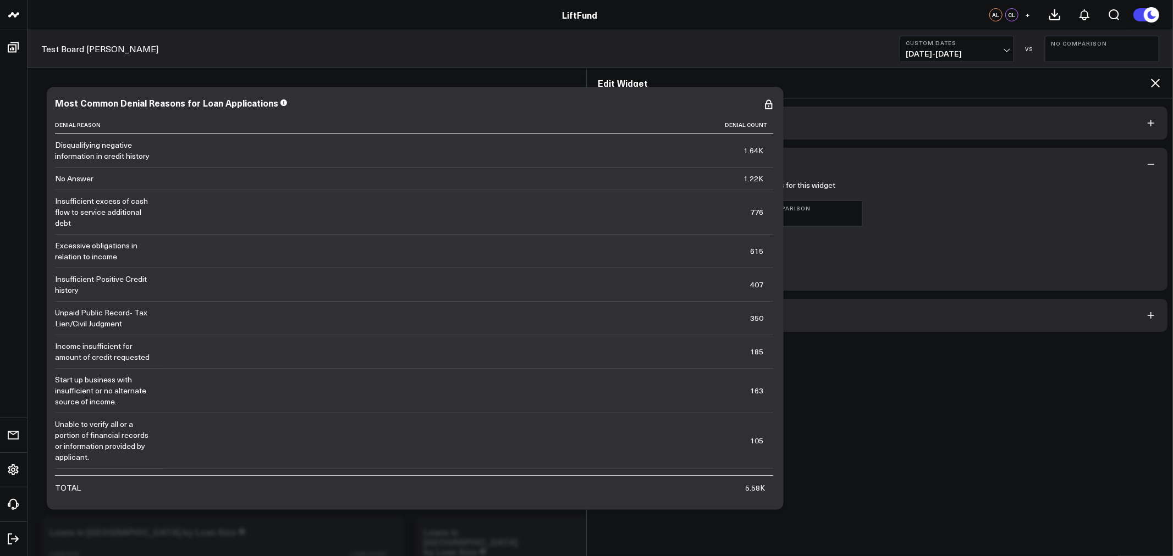
click at [1156, 82] on icon at bounding box center [1155, 83] width 9 height 9
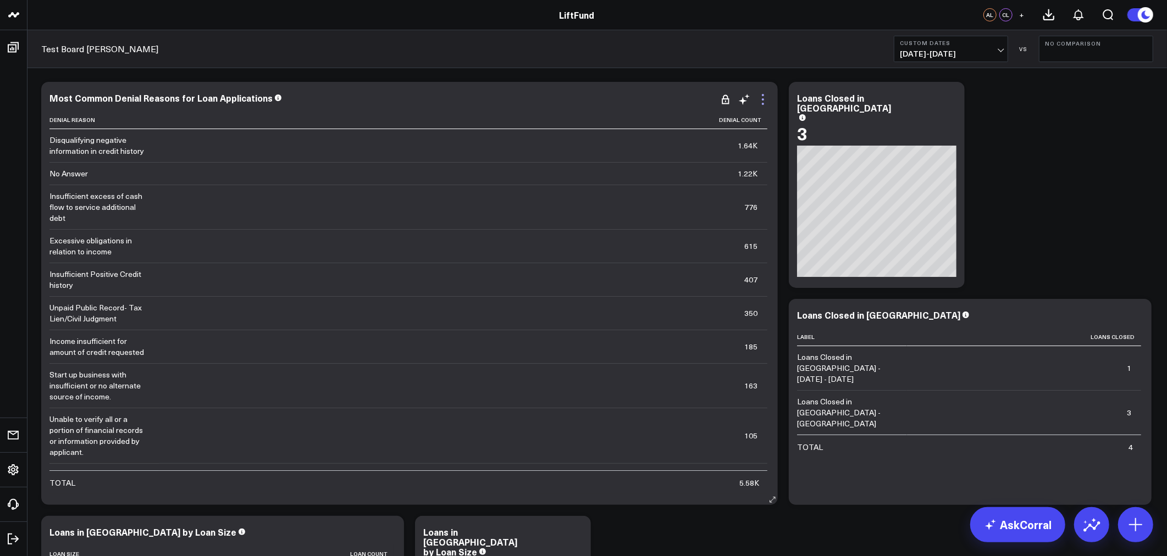
click at [763, 102] on icon at bounding box center [763, 99] width 13 height 13
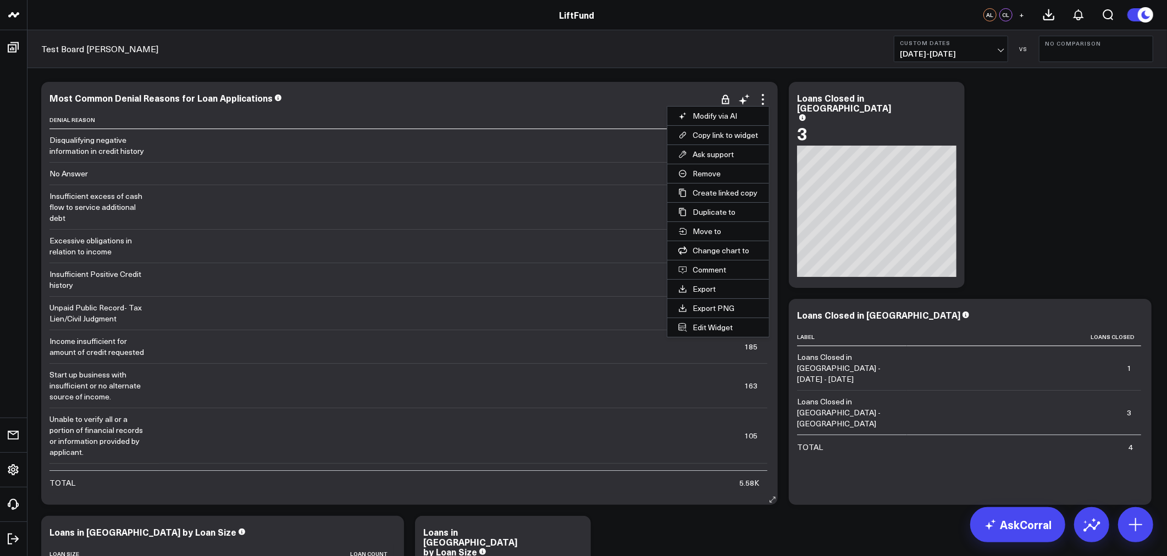
click at [710, 324] on button "Edit Widget" at bounding box center [719, 327] width 102 height 19
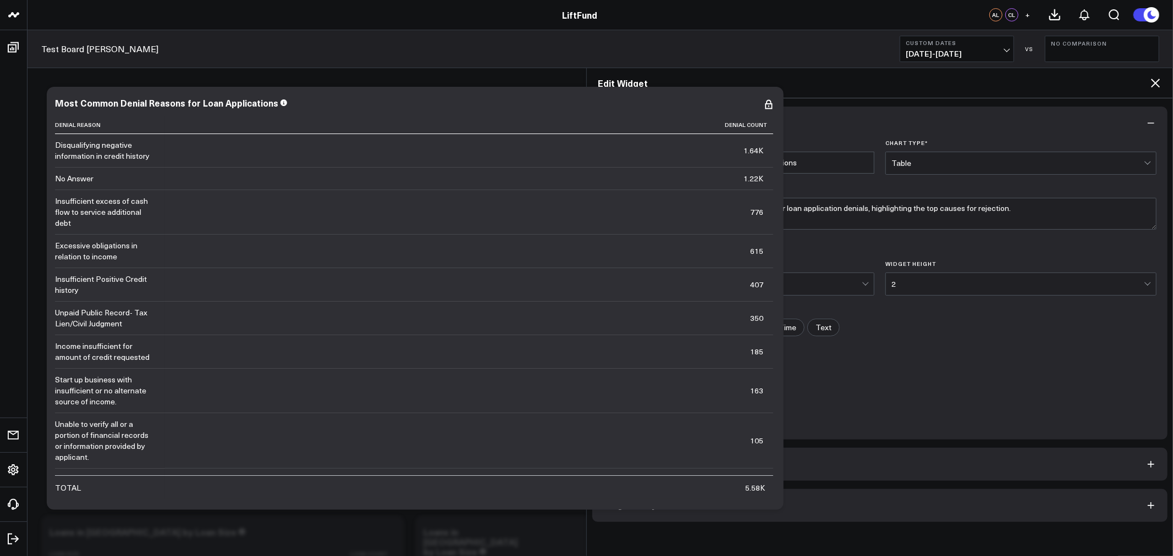
click at [609, 480] on button "Widget Date Settings" at bounding box center [879, 464] width 575 height 33
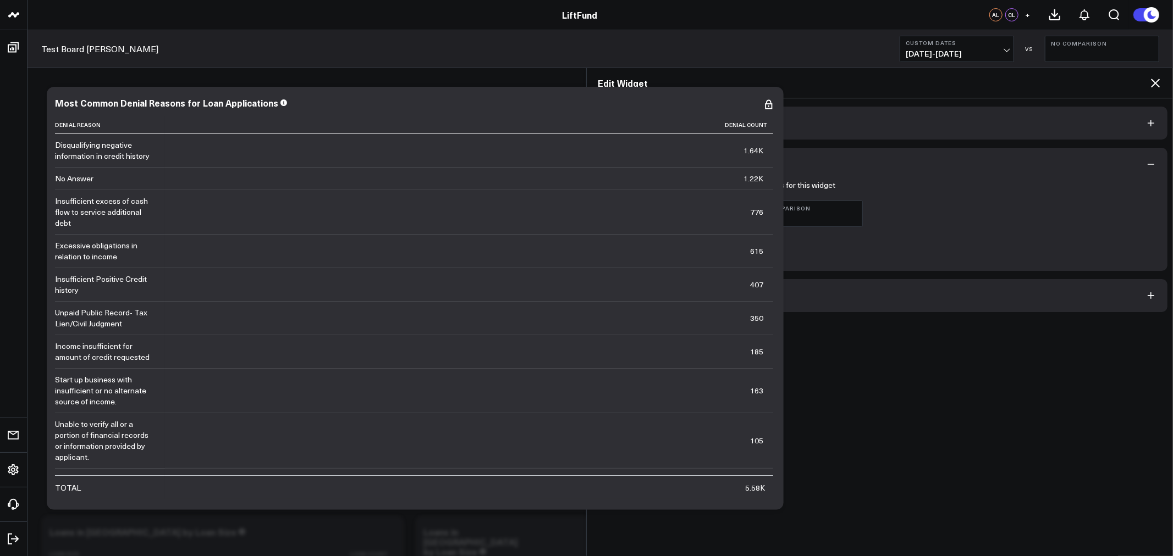
click at [609, 181] on label "Override date picker and use the following dates for this widget" at bounding box center [719, 185] width 232 height 9
click at [609, 181] on input "Override date picker and use the following dates for this widget" at bounding box center [607, 185] width 9 height 9
checkbox input "false"
click at [643, 301] on button "Widget Query" at bounding box center [879, 295] width 575 height 33
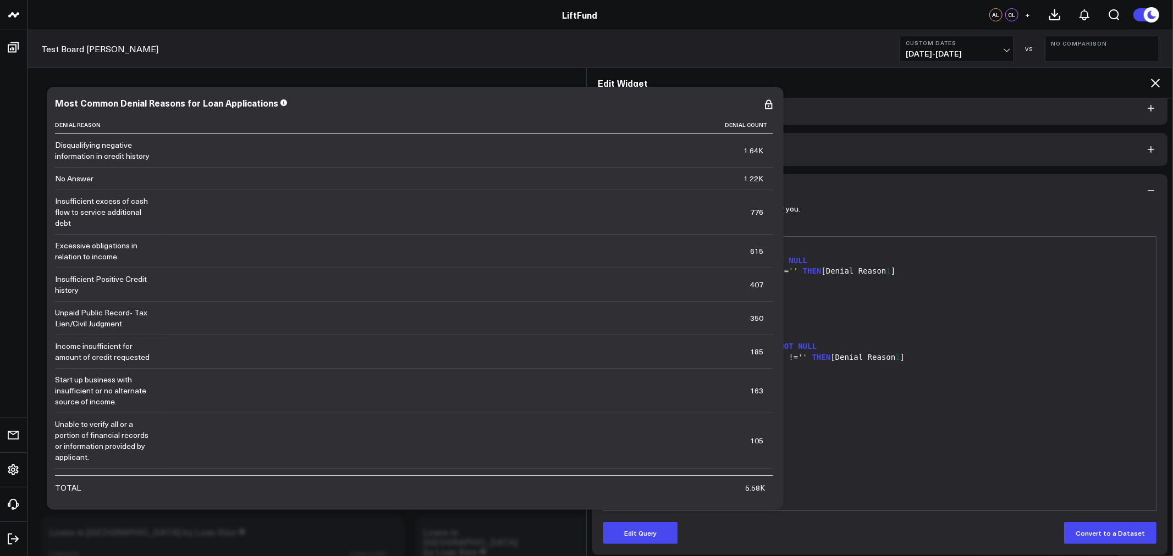
scroll to position [22, 0]
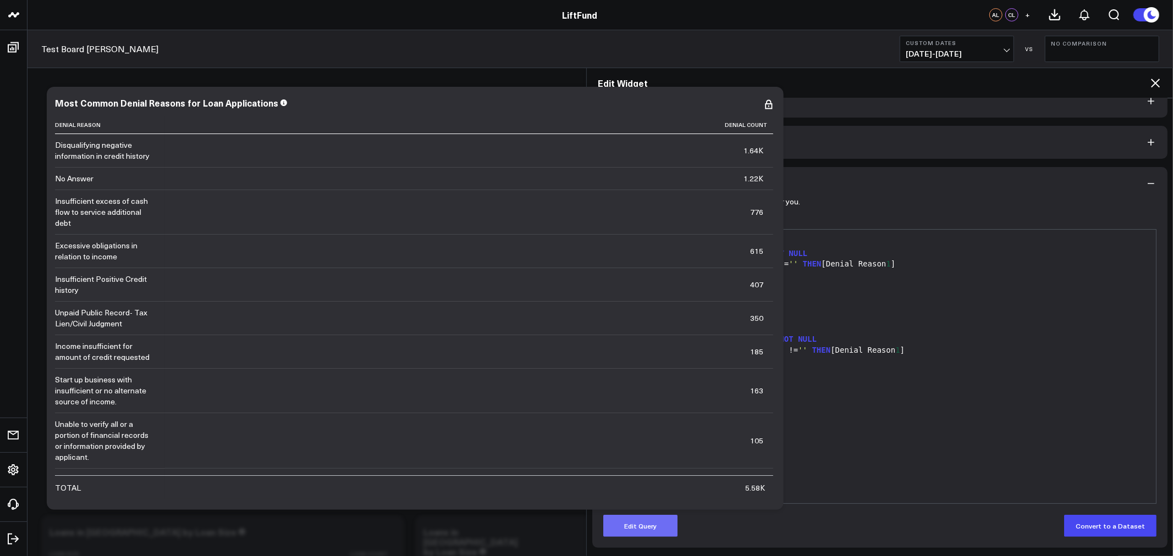
click at [635, 531] on button "Edit Query" at bounding box center [640, 526] width 74 height 22
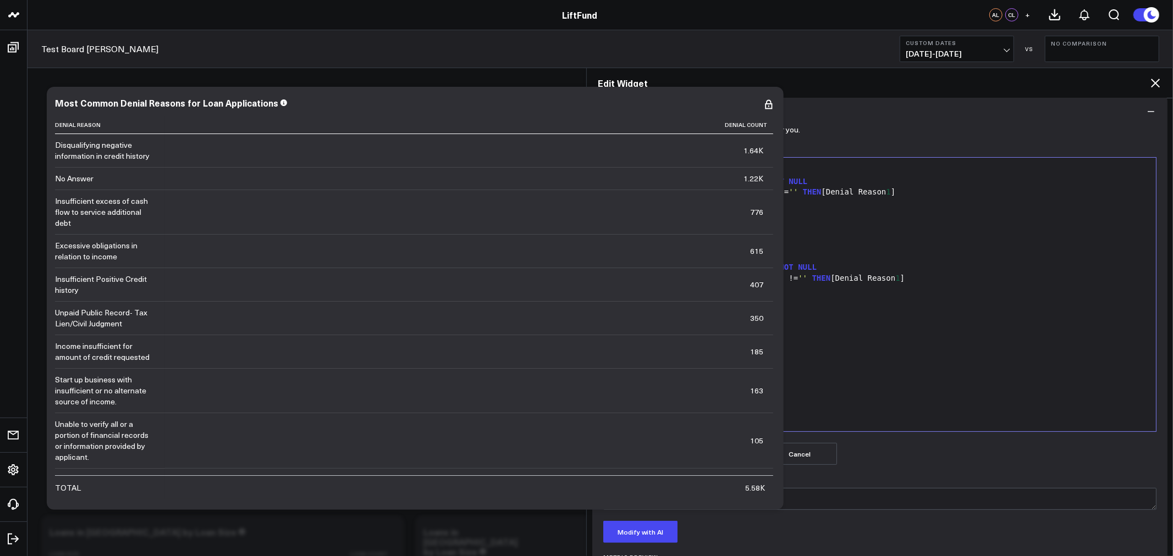
scroll to position [124, 0]
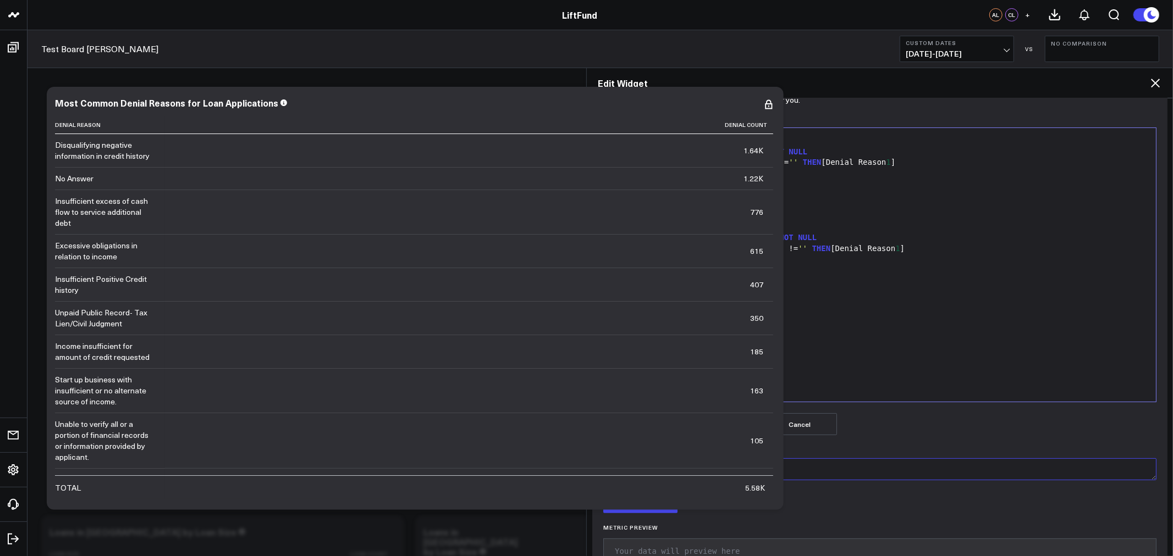
click at [686, 471] on textarea "Modify Query via AI" at bounding box center [879, 470] width 553 height 22
click at [795, 473] on textarea "Modify Query via AI" at bounding box center [879, 470] width 553 height 22
click at [910, 468] on textarea "instead of doing a count of denial reason do count with unique loan applications" at bounding box center [879, 470] width 553 height 22
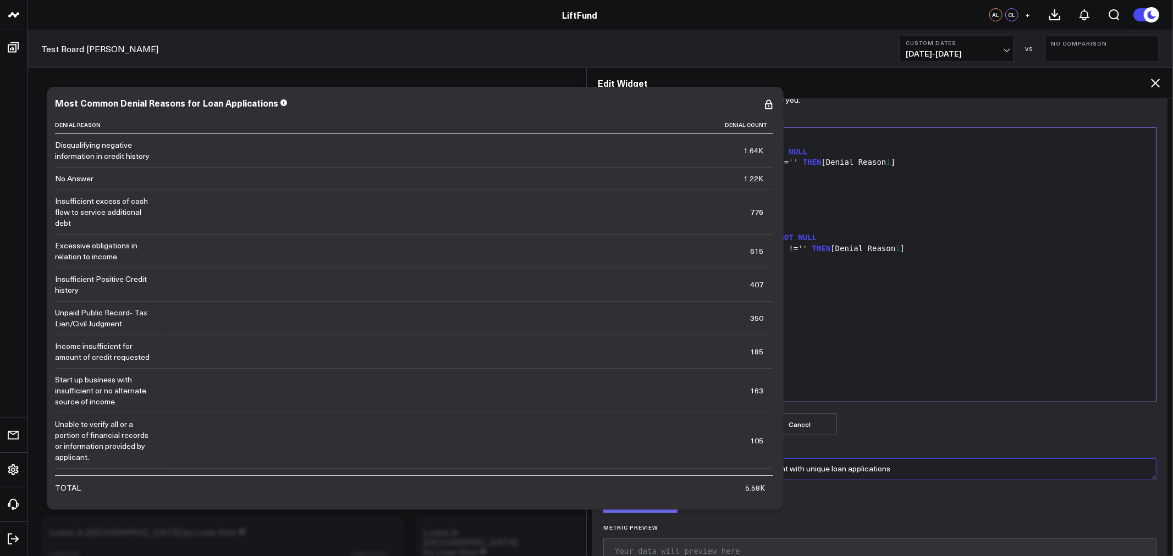
type textarea "instead of doing a count of denial reason do count with unique loan applications"
click at [655, 506] on button "Modify with AI" at bounding box center [640, 503] width 74 height 22
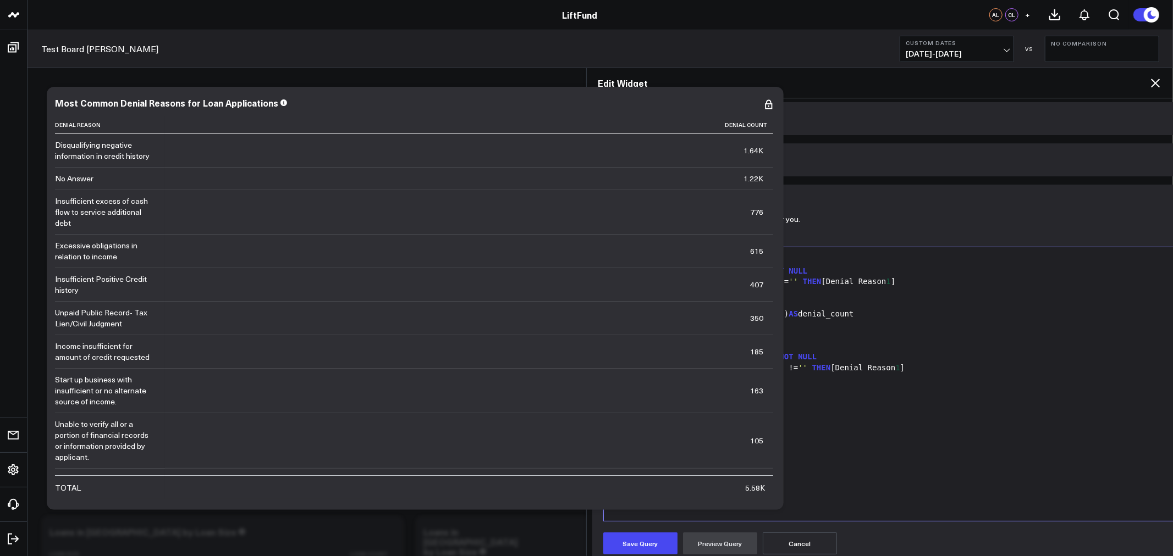
scroll to position [0, 0]
drag, startPoint x: 891, startPoint y: 318, endPoint x: 627, endPoint y: 319, distance: 263.9
click at [627, 319] on div "COUNT( DISTINCT [Loan Application GUID]) AS denial_count" at bounding box center [939, 318] width 660 height 11
click at [1004, 405] on div "ORDER BY denial_count DESC" at bounding box center [939, 405] width 660 height 11
click at [835, 440] on div "SELECT CASE WHEN [Denial Reason 1 ] IS NOT NULL AND [Denial Reason 1 ] != '' TH…" at bounding box center [939, 388] width 660 height 263
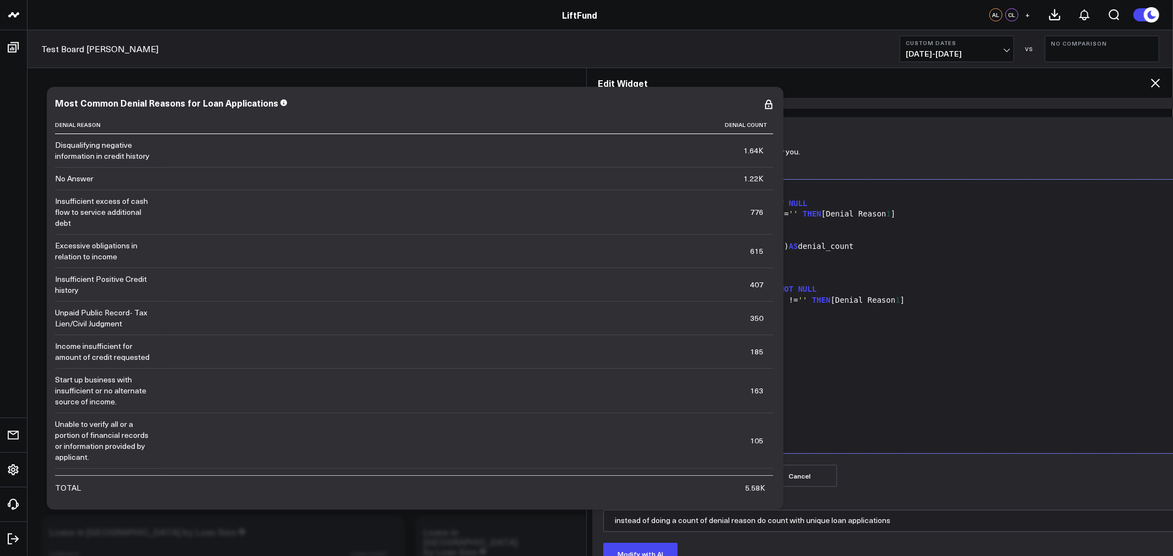
scroll to position [102, 0]
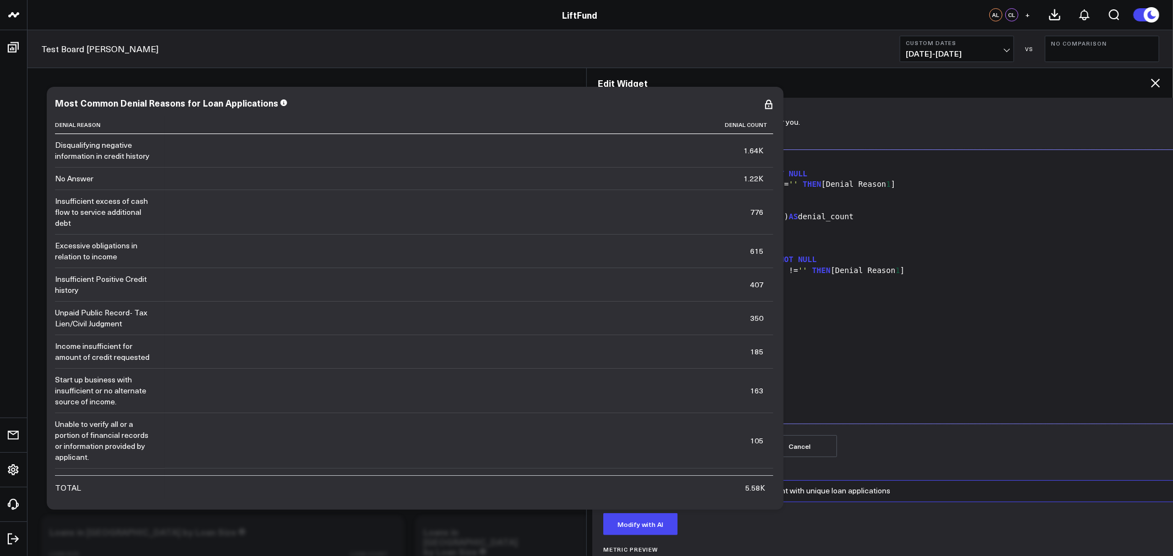
click at [788, 488] on textarea "instead of doing a count of denial reason do count with unique loan applications" at bounding box center [939, 492] width 672 height 22
click at [848, 489] on textarea "ensure final decision equals denied is tied to the loan application database" at bounding box center [939, 492] width 672 height 22
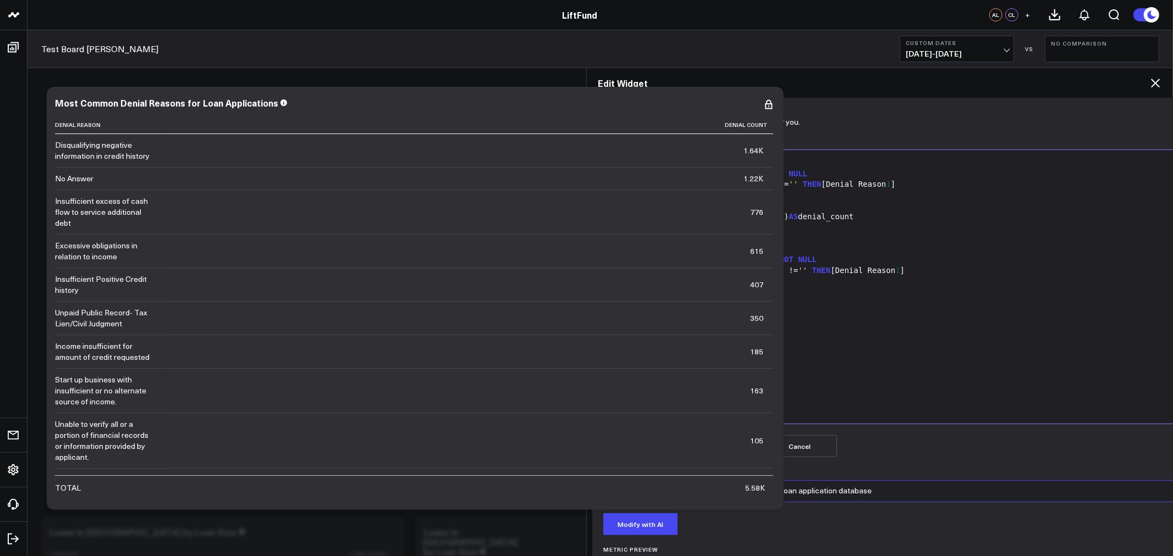
click at [848, 489] on textarea "ensure final decision equals denied is tied to the loan application database" at bounding box center [939, 492] width 672 height 22
click at [902, 487] on textarea "ensure final decision equals denied is tied to the loan application database" at bounding box center [939, 492] width 672 height 22
drag, startPoint x: 902, startPoint y: 487, endPoint x: 783, endPoint y: 492, distance: 118.9
click at [783, 492] on textarea "ensure final decision equals denied is tied to the loan application database" at bounding box center [939, 492] width 672 height 22
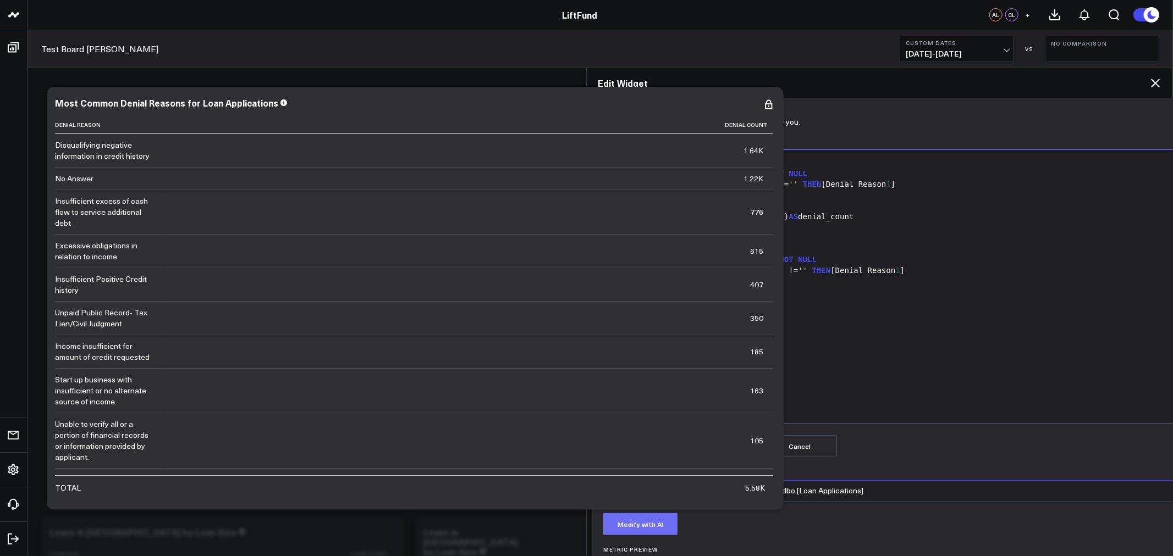
type textarea "ensure final decision equals denied is tied to the dbo.[Loan Applications]"
click at [633, 523] on button "Modify with AI" at bounding box center [640, 525] width 74 height 22
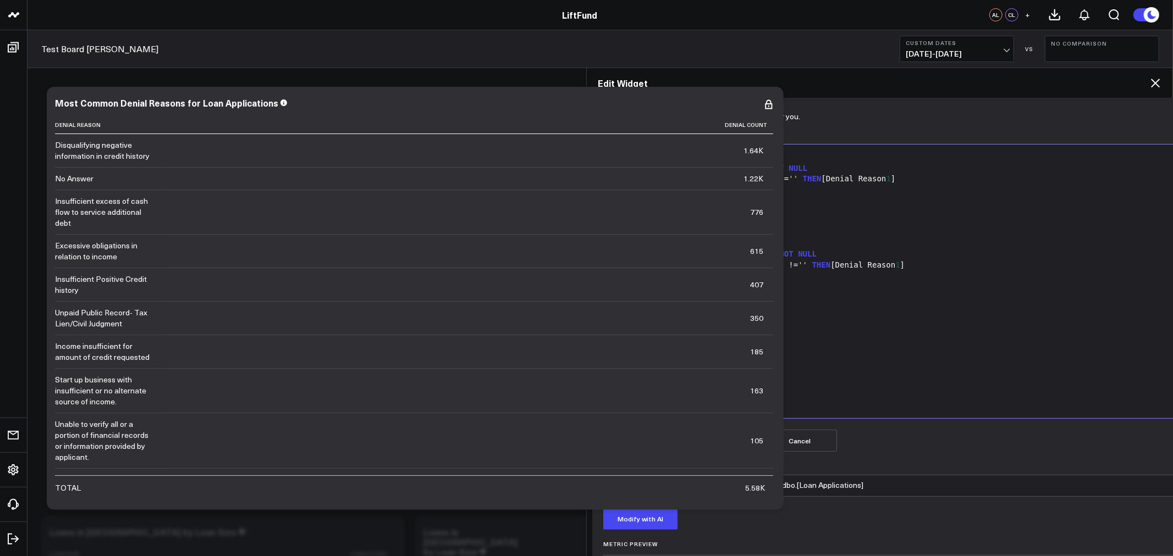
scroll to position [78, 0]
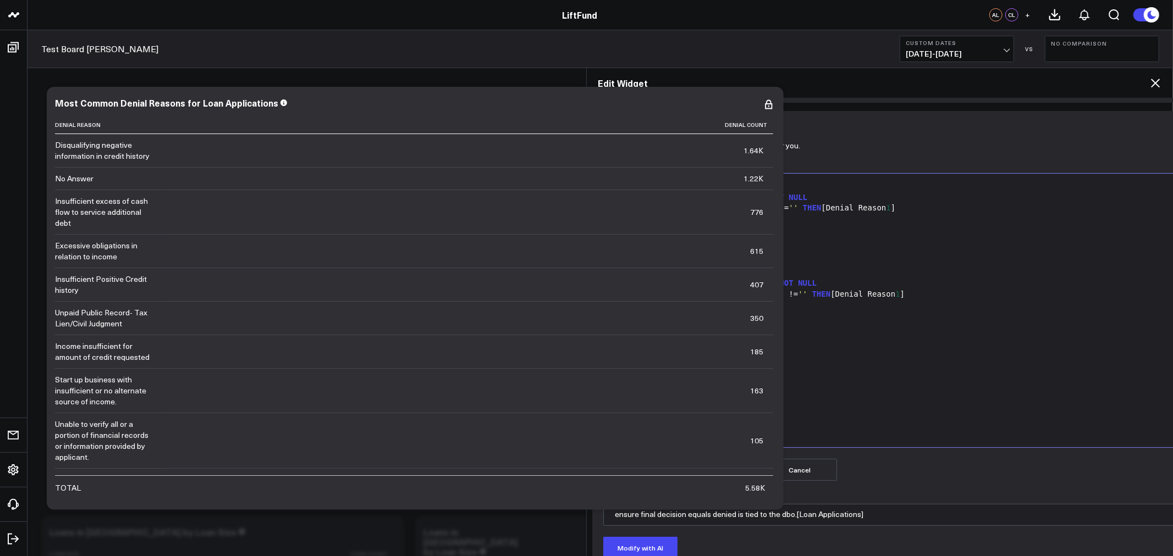
click at [790, 460] on button "Cancel" at bounding box center [800, 470] width 74 height 22
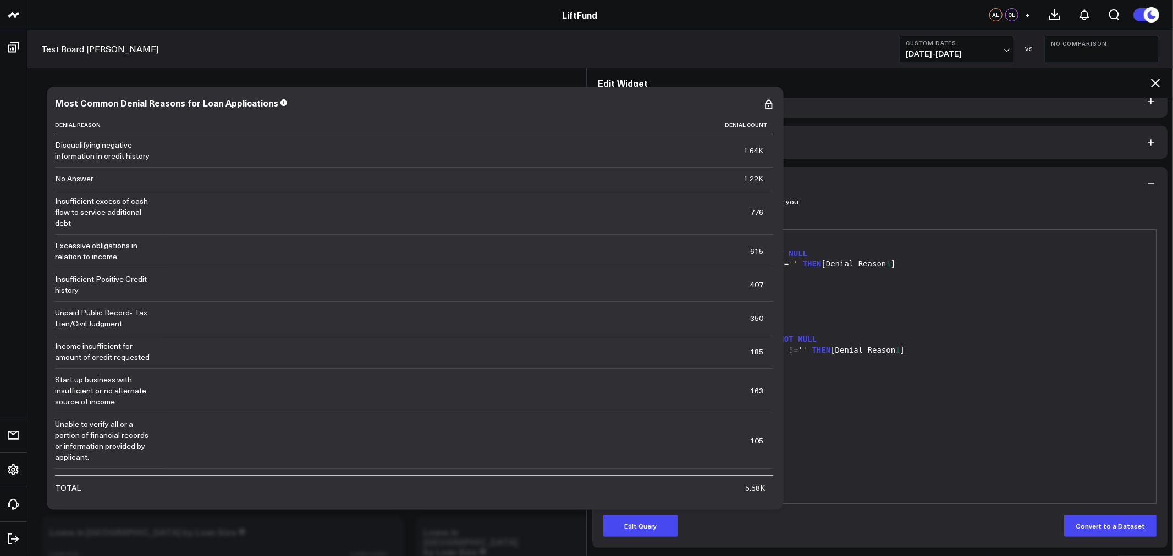
click at [653, 321] on div "WHERE la.[Final Decision] = 'Denied'" at bounding box center [879, 318] width 541 height 11
drag, startPoint x: 650, startPoint y: 319, endPoint x: 638, endPoint y: 319, distance: 11.5
click at [638, 319] on div "WHERE la.[Final Decision] = 'Denied'" at bounding box center [879, 318] width 541 height 11
click at [657, 538] on div "Manually edit your query or ask our AI to modify it for you. Edit Query 99 1 2 …" at bounding box center [879, 374] width 575 height 348
click at [655, 525] on button "Edit Query" at bounding box center [640, 526] width 74 height 22
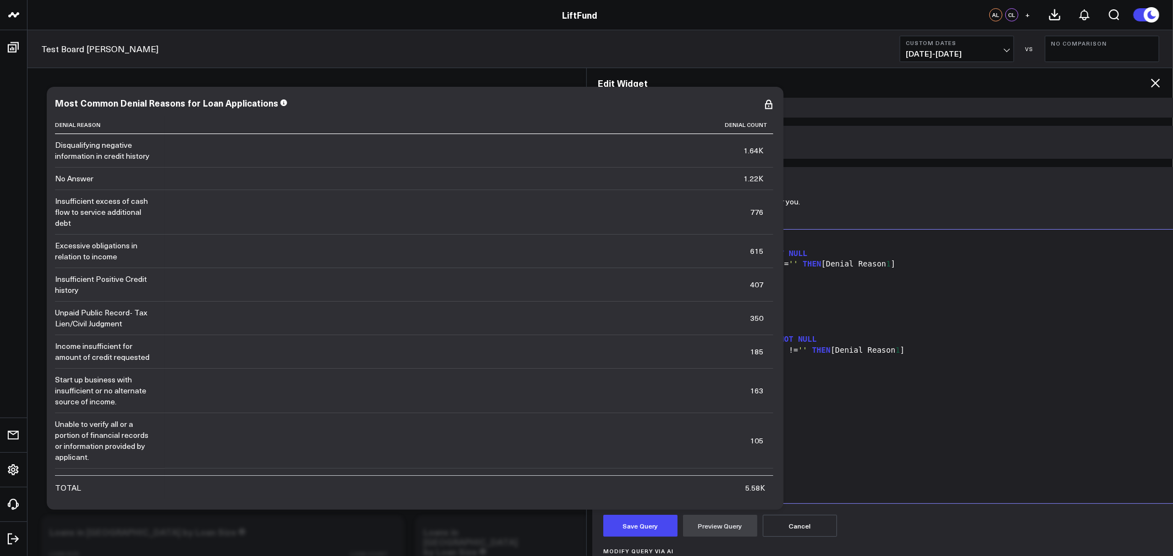
click at [646, 317] on div "WHERE la.[Final Decision] = 'Denied'" at bounding box center [939, 318] width 660 height 11
click at [640, 315] on div "WHERE la.[Final Decision] = 'Denied'" at bounding box center [939, 318] width 660 height 11
click at [763, 308] on div "FROM dbo.[Loan Applications] AS la" at bounding box center [939, 307] width 660 height 11
click at [793, 525] on button "Cancel" at bounding box center [800, 526] width 74 height 22
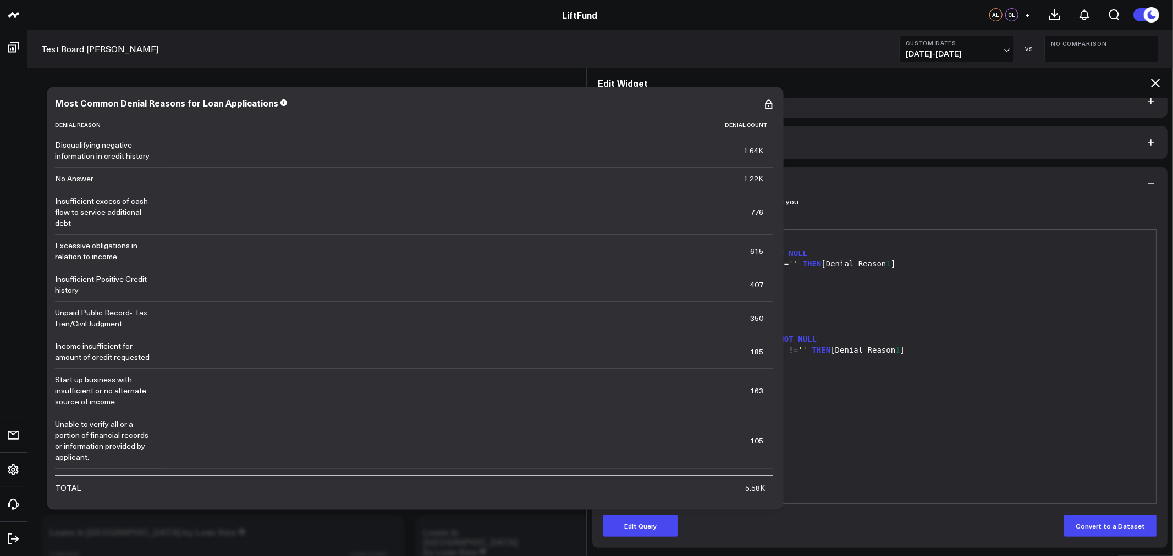
click at [1155, 84] on icon at bounding box center [1155, 83] width 9 height 9
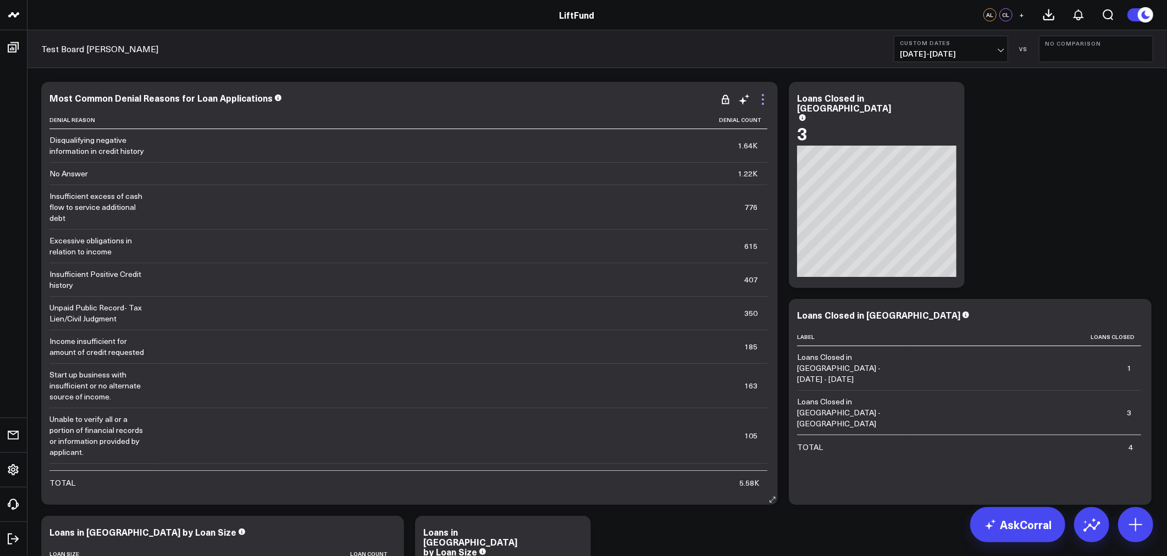
click at [764, 99] on icon at bounding box center [763, 99] width 2 height 2
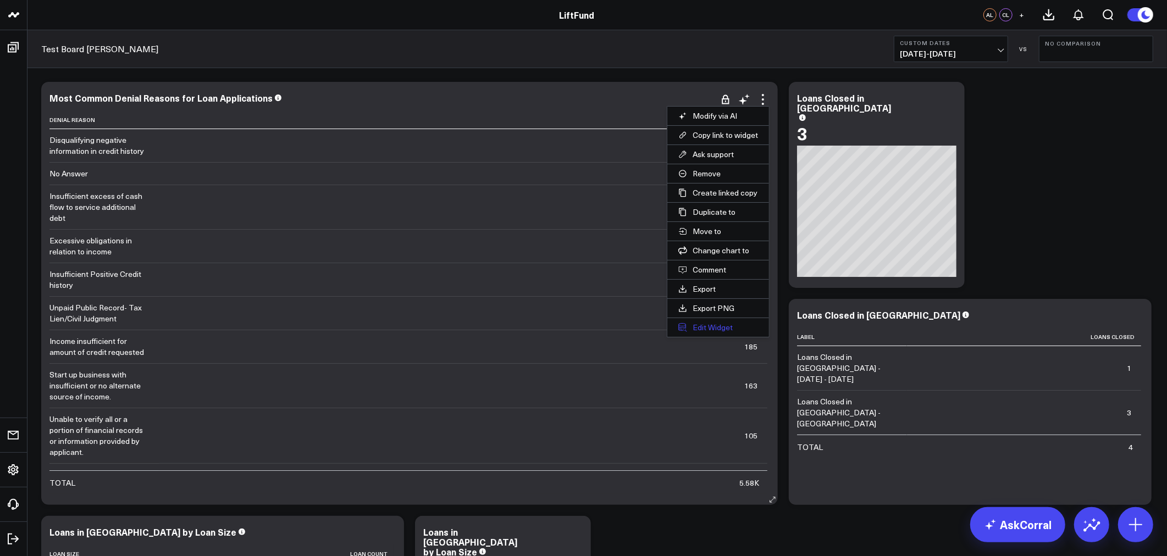
click at [712, 328] on button "Edit Widget" at bounding box center [719, 327] width 102 height 19
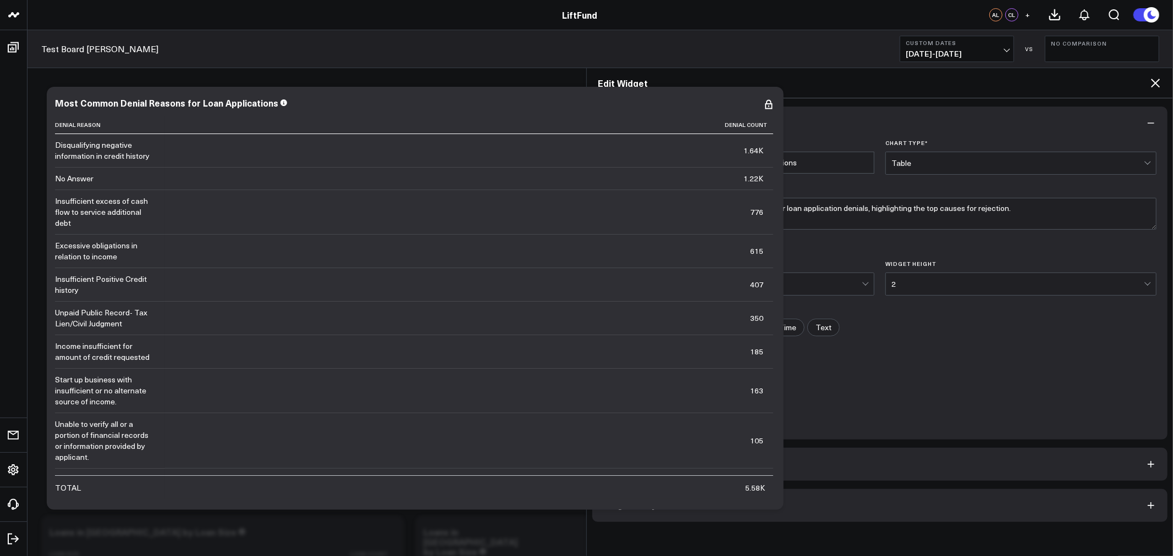
click at [655, 504] on button "Widget Query" at bounding box center [879, 505] width 575 height 33
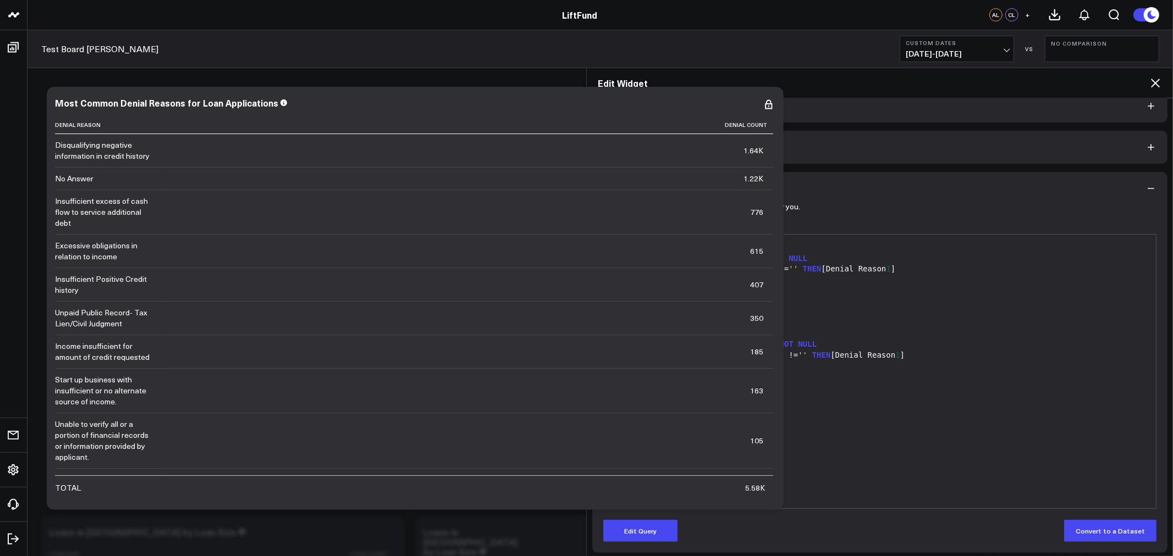
scroll to position [22, 0]
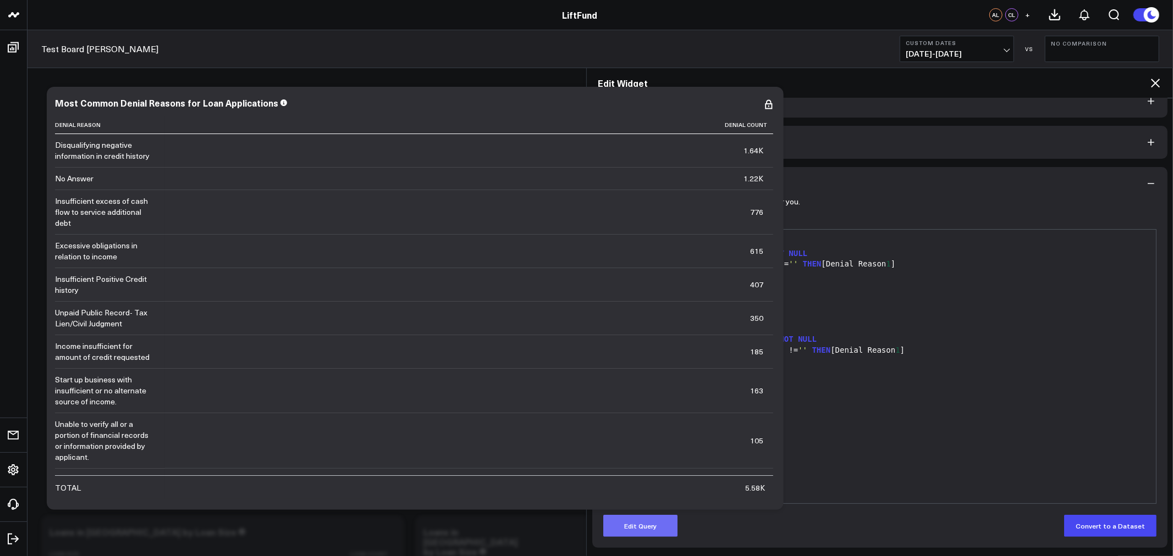
click at [658, 534] on button "Edit Query" at bounding box center [640, 526] width 74 height 22
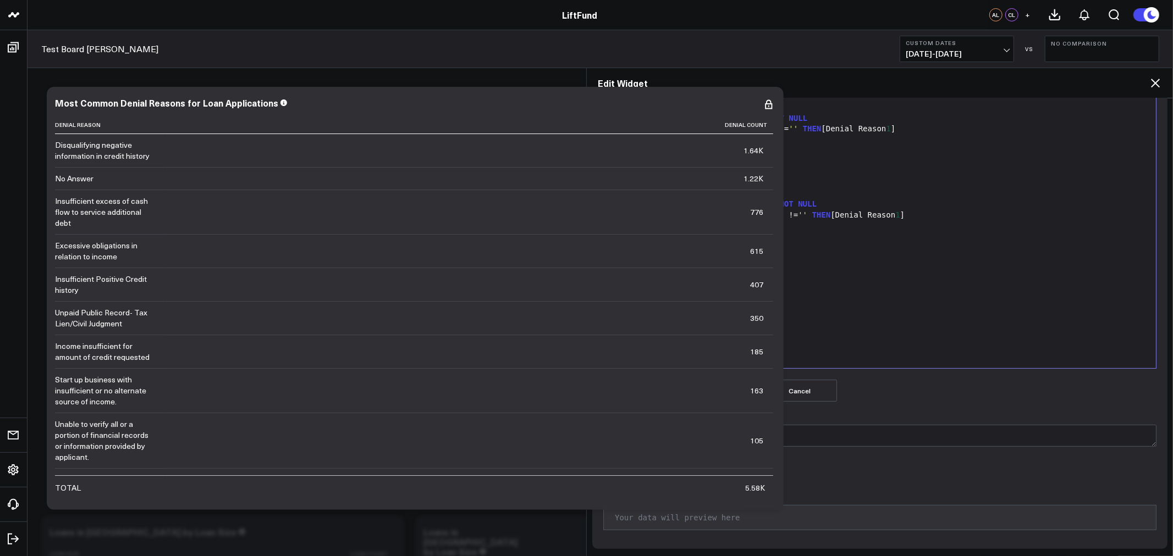
scroll to position [158, 0]
click at [753, 440] on textarea "Modify Query via AI" at bounding box center [879, 436] width 553 height 22
click at [737, 442] on textarea "Modify Query via AI" at bounding box center [879, 436] width 553 height 22
click at [710, 431] on textarea "also include count of total unique loan applications tied to each denial reason" at bounding box center [879, 436] width 553 height 22
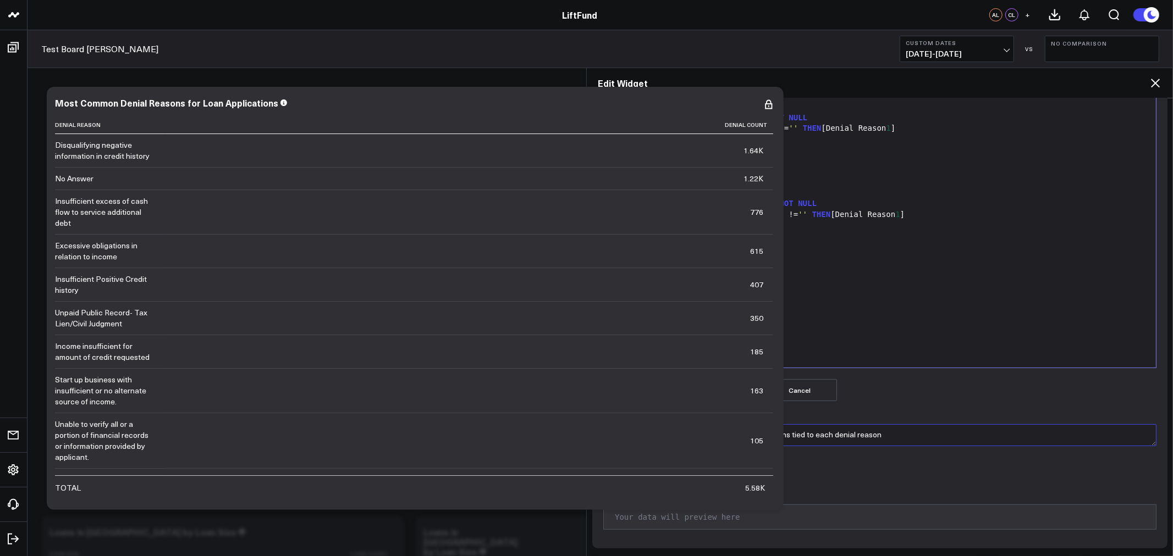
click at [710, 431] on textarea "also include count of total unique loan applications tied to each denial reason" at bounding box center [879, 436] width 553 height 22
click at [650, 471] on button "Modify with AI" at bounding box center [640, 469] width 74 height 22
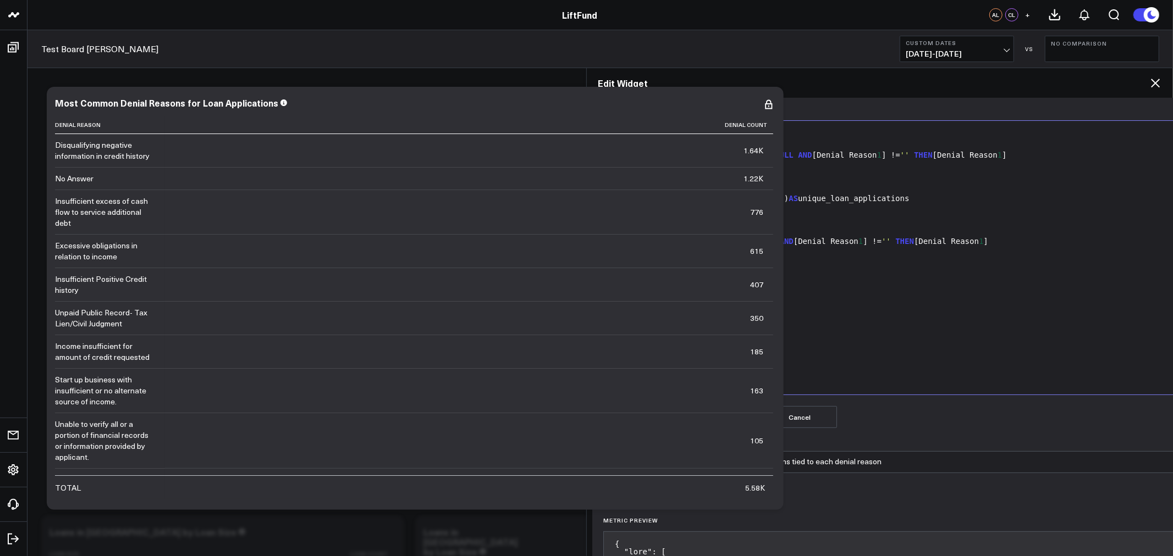
scroll to position [102, 0]
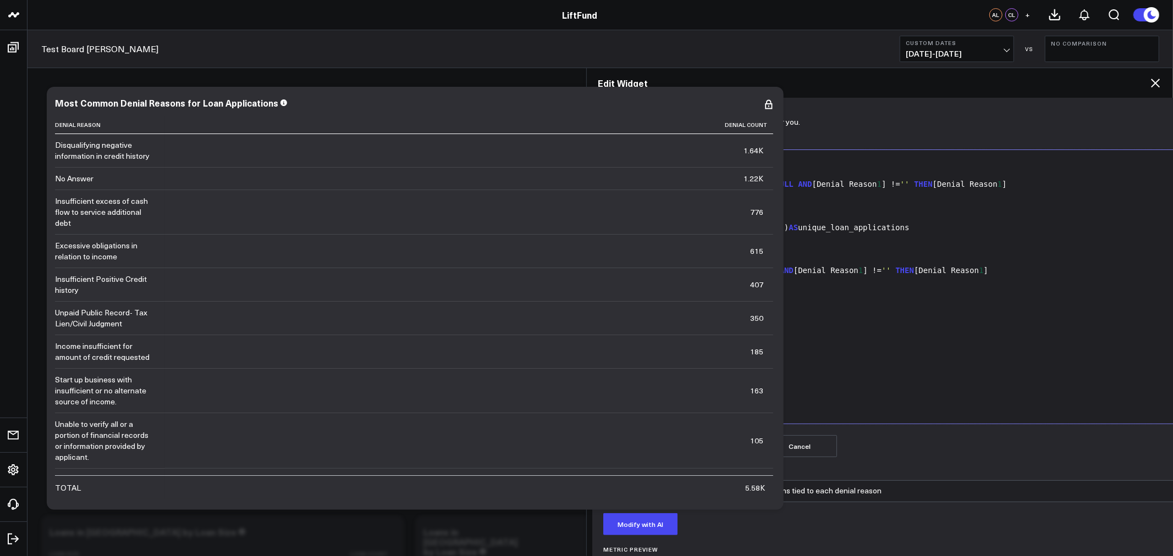
click at [766, 250] on div "WHERE [Final Decision] = 'Denied'" at bounding box center [939, 249] width 660 height 11
click at [732, 484] on textarea "also include count of total unique loan applications tied to each denial reason" at bounding box center [939, 492] width 672 height 22
paste textarea "remove final decision denied criteria"
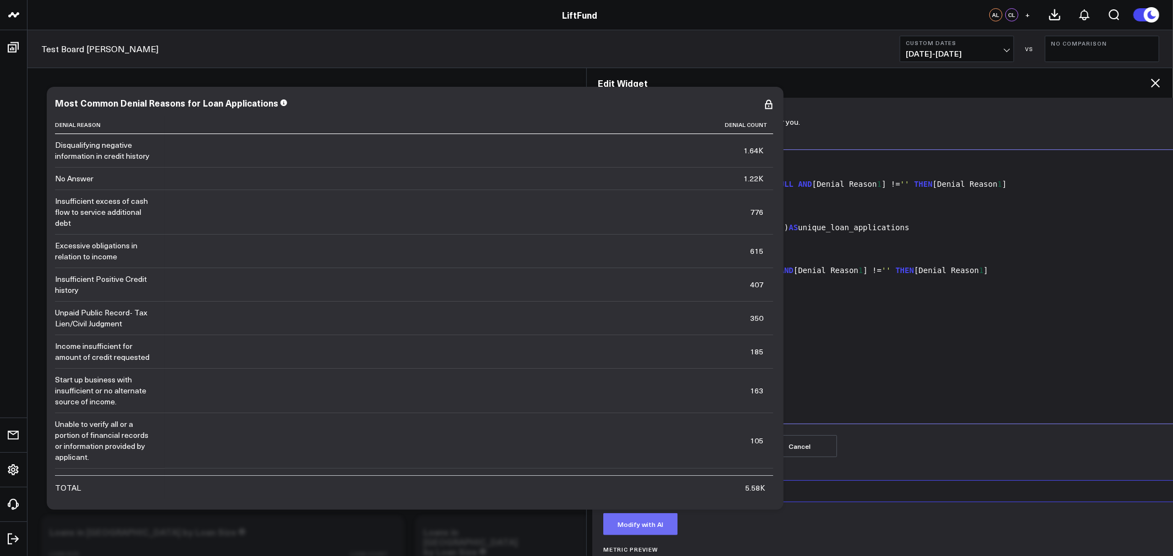
type textarea "remove final decision denied criteria"
click at [644, 528] on button "Modify with AI" at bounding box center [640, 525] width 74 height 22
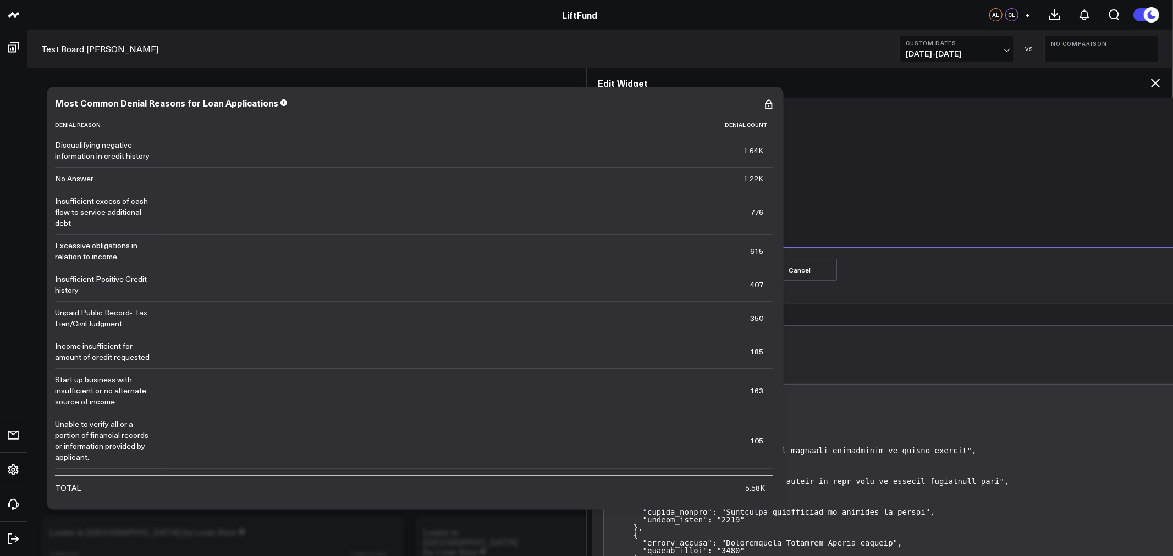
scroll to position [407, 0]
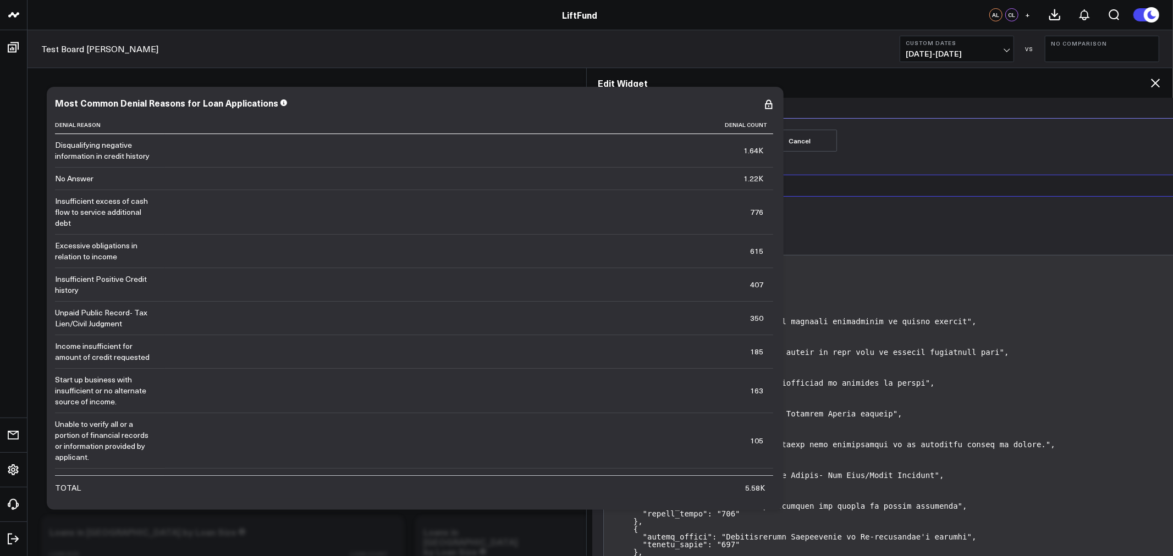
click at [801, 190] on textarea "remove final decision denied criteria" at bounding box center [939, 186] width 672 height 22
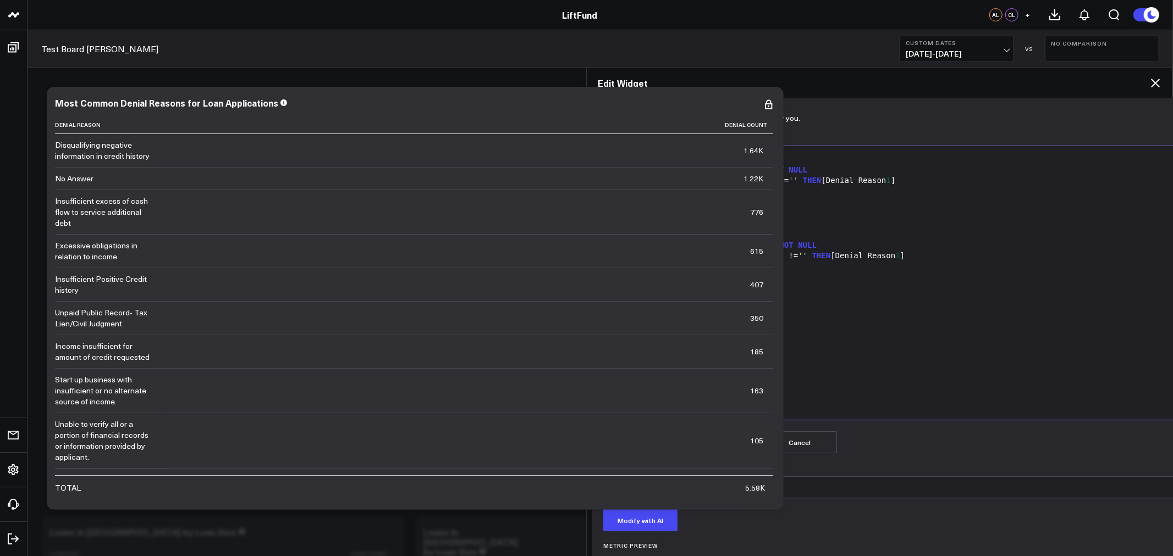
scroll to position [102, 0]
click at [770, 490] on textarea "remove final decision denied criteria" at bounding box center [939, 492] width 672 height 22
